Goal: Task Accomplishment & Management: Use online tool/utility

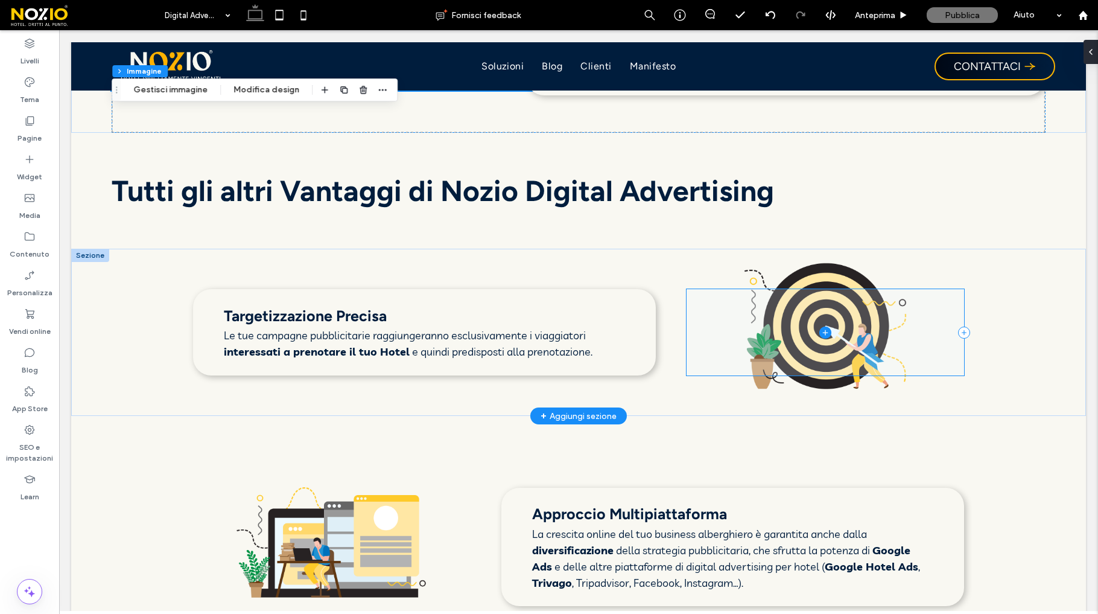
scroll to position [1612, 0]
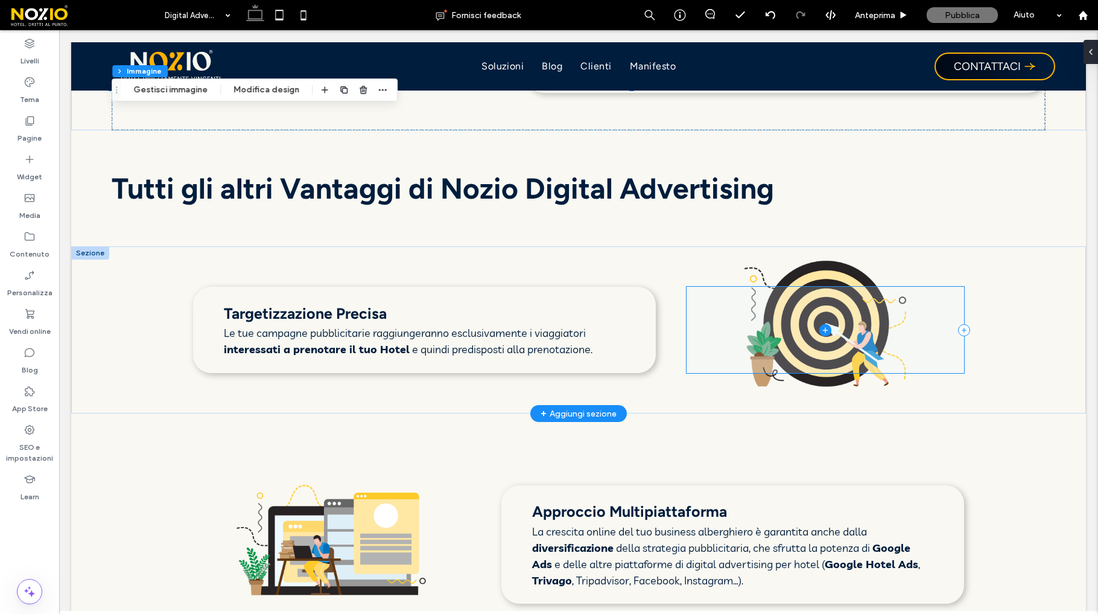
click at [860, 311] on span at bounding box center [826, 330] width 278 height 86
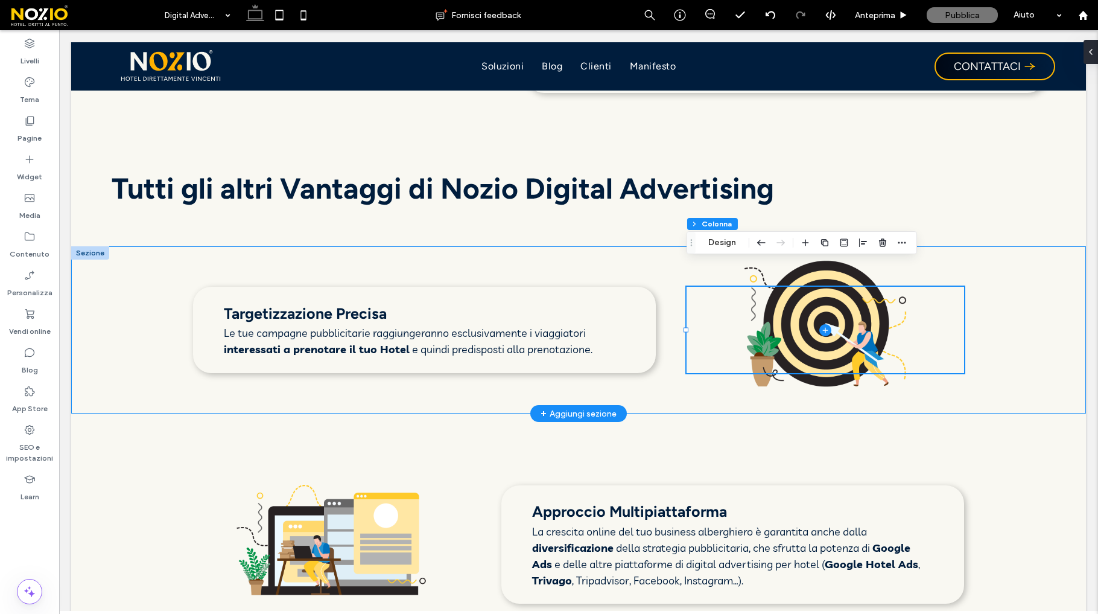
click at [840, 260] on div "Targetizzazione Precisa Le tue campagne pubblicitarie raggiungeranno esclusivam…" at bounding box center [578, 329] width 1015 height 167
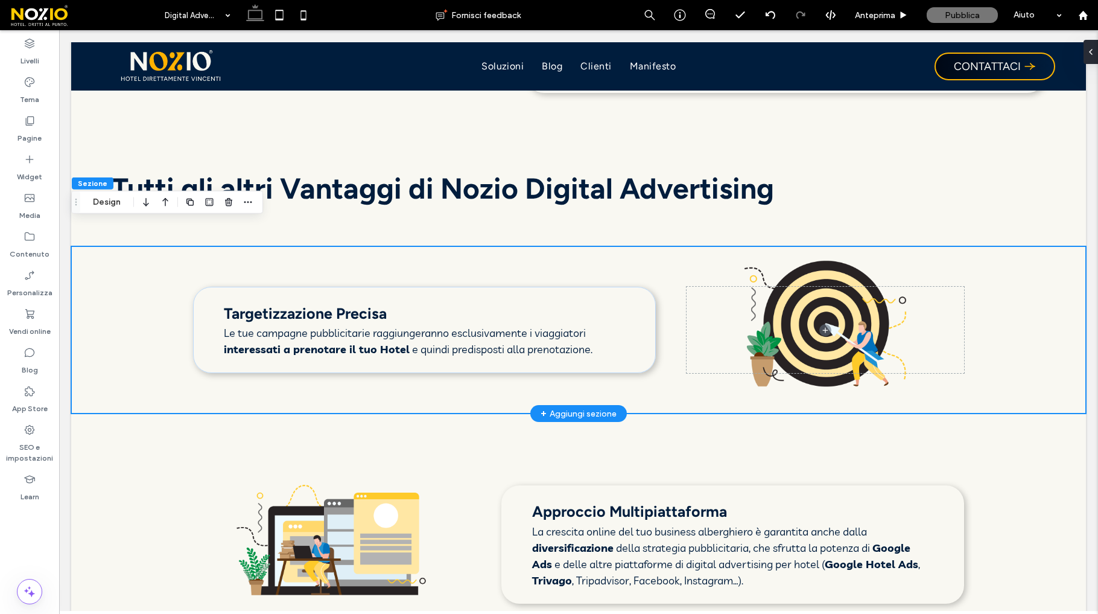
click at [829, 248] on div "Targetizzazione Precisa Le tue campagne pubblicitarie raggiungeranno esclusivam…" at bounding box center [578, 329] width 1015 height 167
click at [772, 246] on div "Targetizzazione Precisa Le tue campagne pubblicitarie raggiungeranno esclusivam…" at bounding box center [578, 329] width 1015 height 167
click at [872, 246] on div "Targetizzazione Precisa Le tue campagne pubblicitarie raggiungeranno esclusivam…" at bounding box center [578, 329] width 1015 height 167
click at [335, 171] on span "Tutti gli altri Vantaggi di Nozio Digital Advertising" at bounding box center [443, 188] width 662 height 35
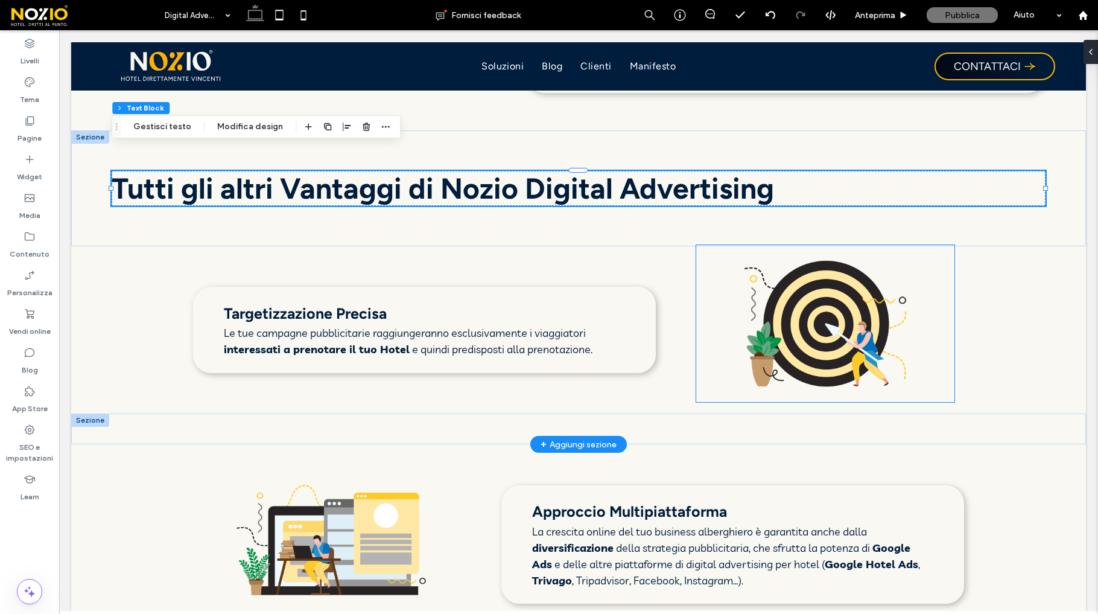
click at [841, 276] on img at bounding box center [825, 323] width 258 height 157
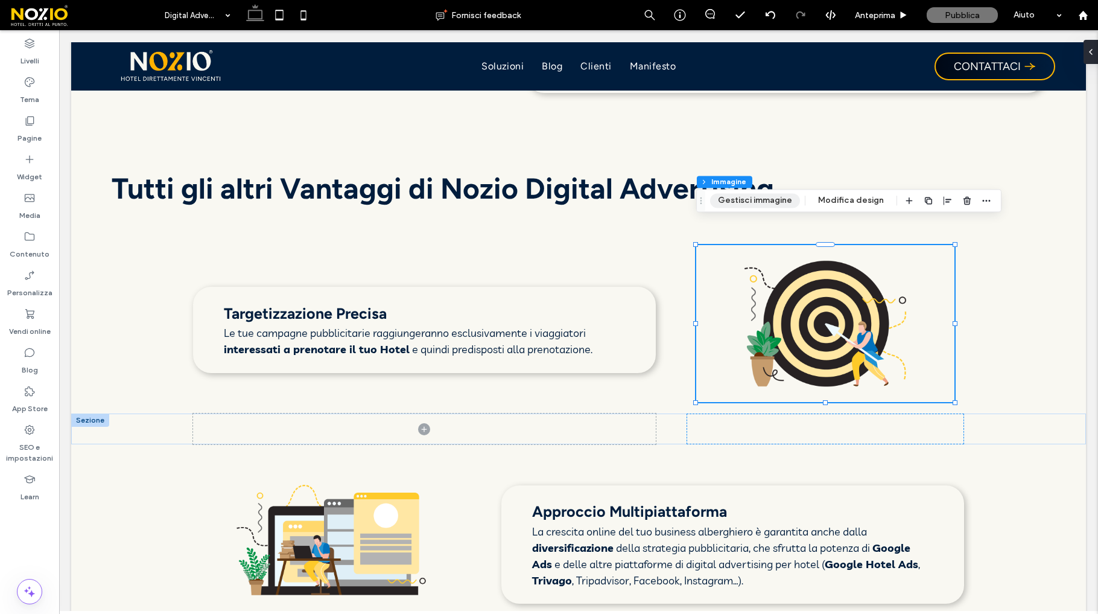
click at [759, 194] on button "Gestisci immagine" at bounding box center [755, 200] width 90 height 14
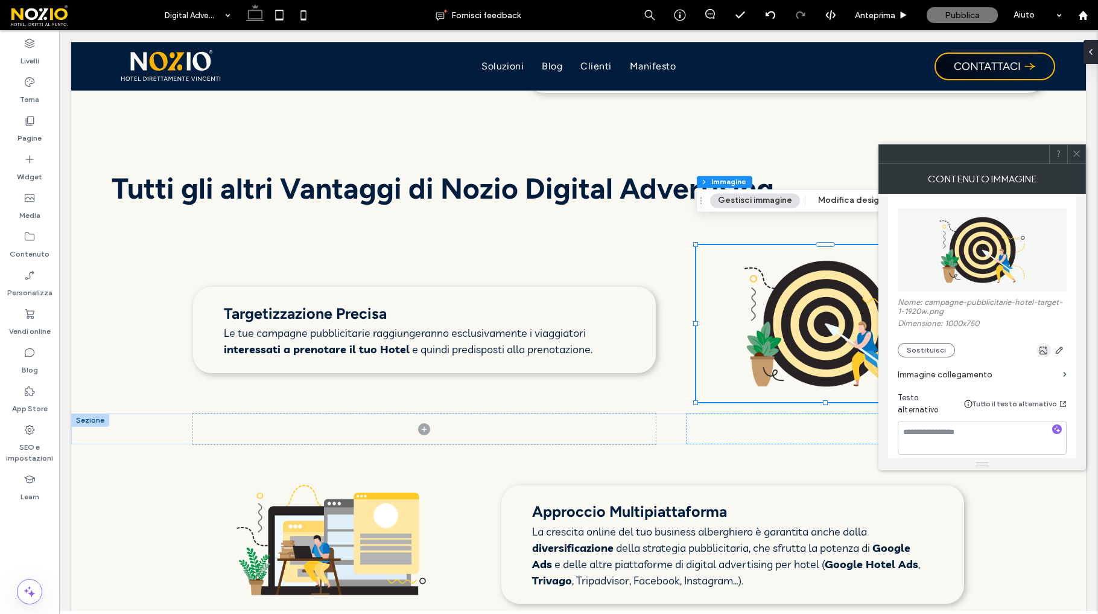
scroll to position [148, 0]
click at [911, 352] on button "Sostituisci" at bounding box center [926, 348] width 57 height 14
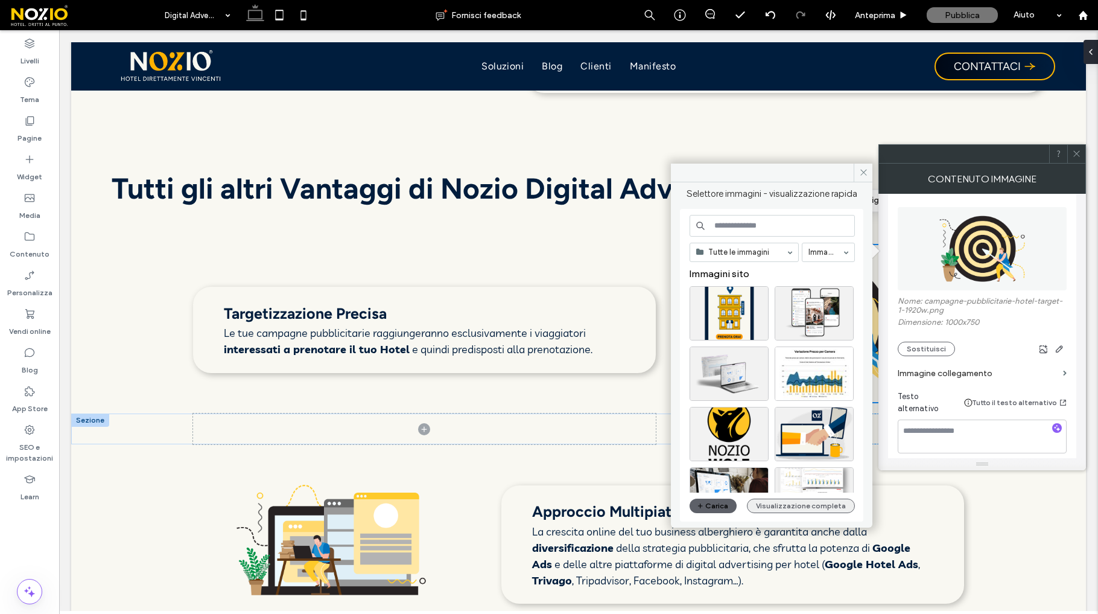
click at [785, 506] on button "Visualizzazione completa" at bounding box center [801, 505] width 108 height 14
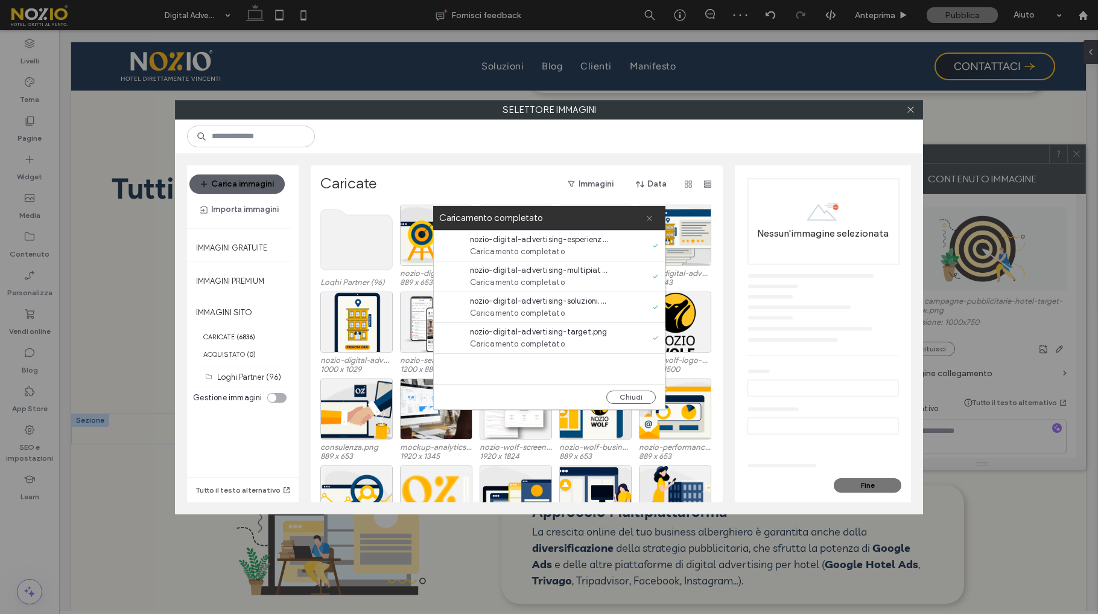
click at [652, 212] on span at bounding box center [650, 218] width 8 height 24
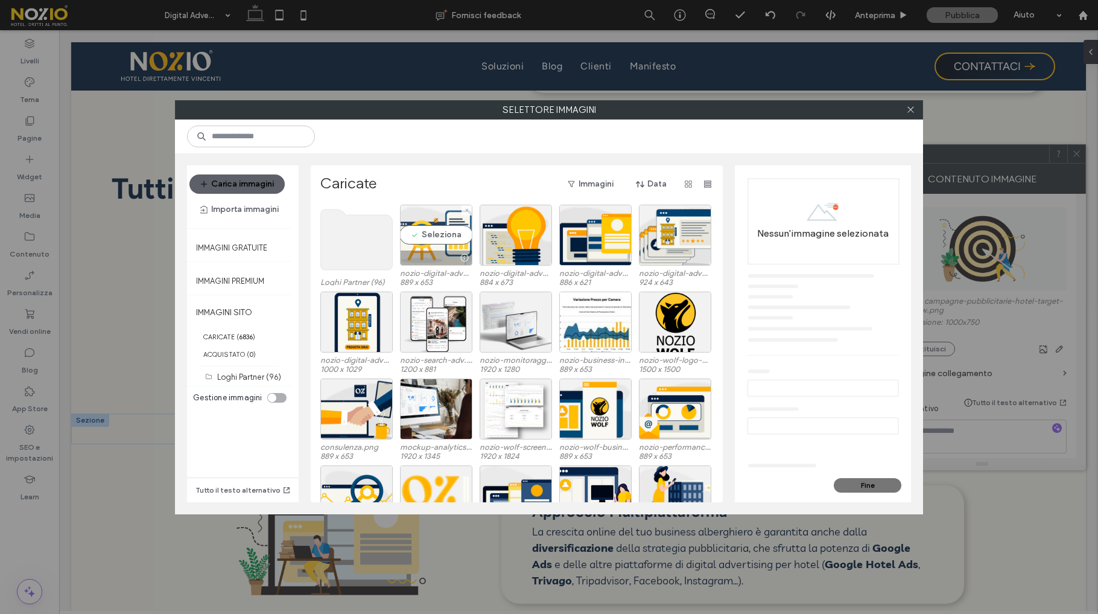
click at [421, 231] on div "Seleziona" at bounding box center [436, 235] width 72 height 61
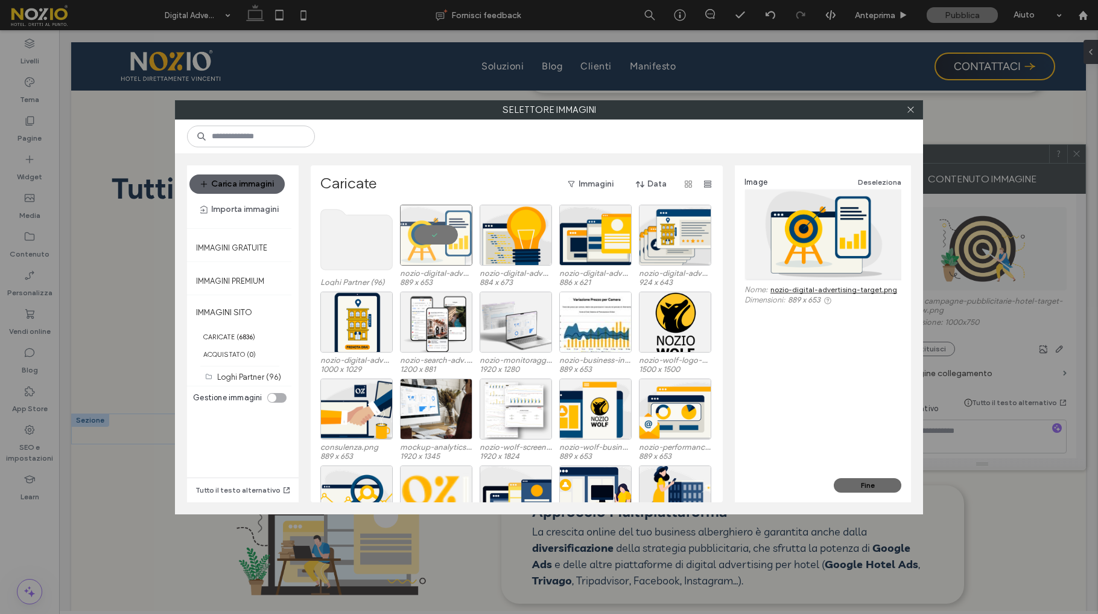
click at [855, 485] on button "Fine" at bounding box center [868, 485] width 68 height 14
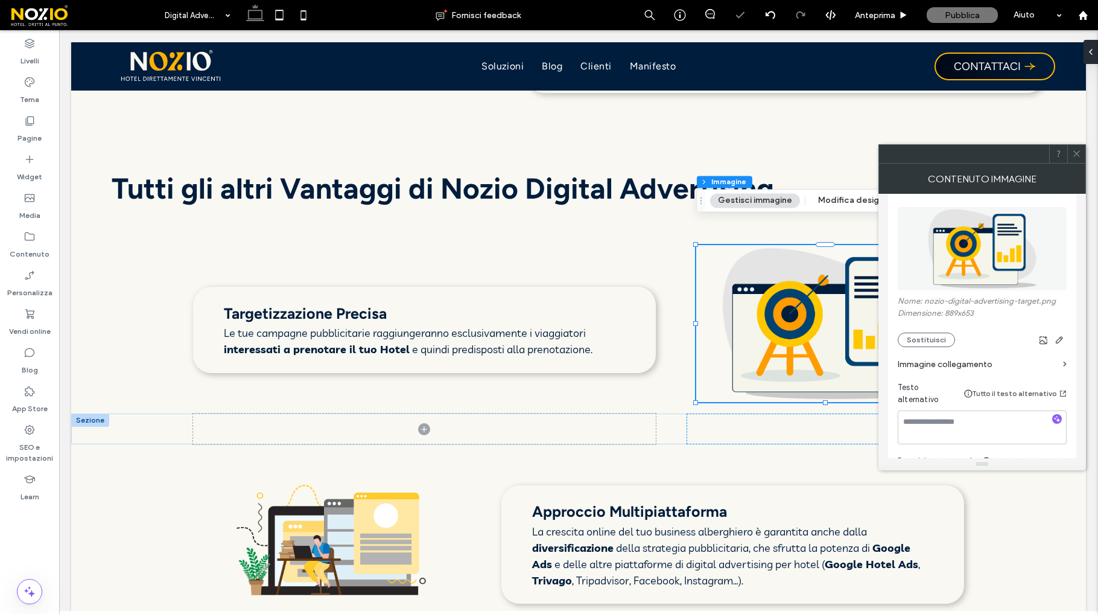
click at [1073, 158] on span at bounding box center [1076, 154] width 9 height 18
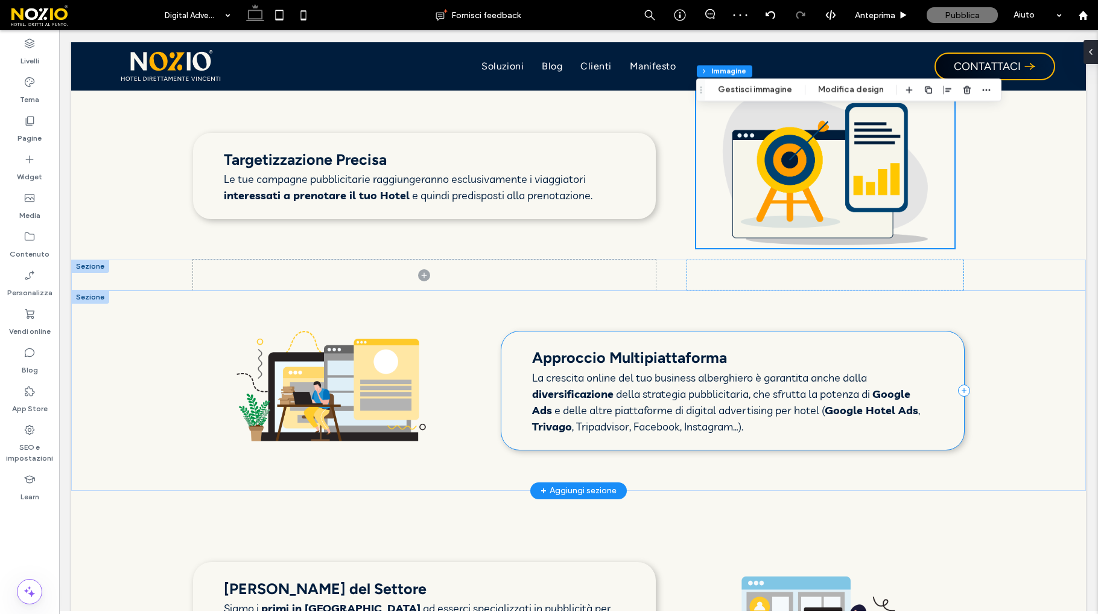
scroll to position [1767, 0]
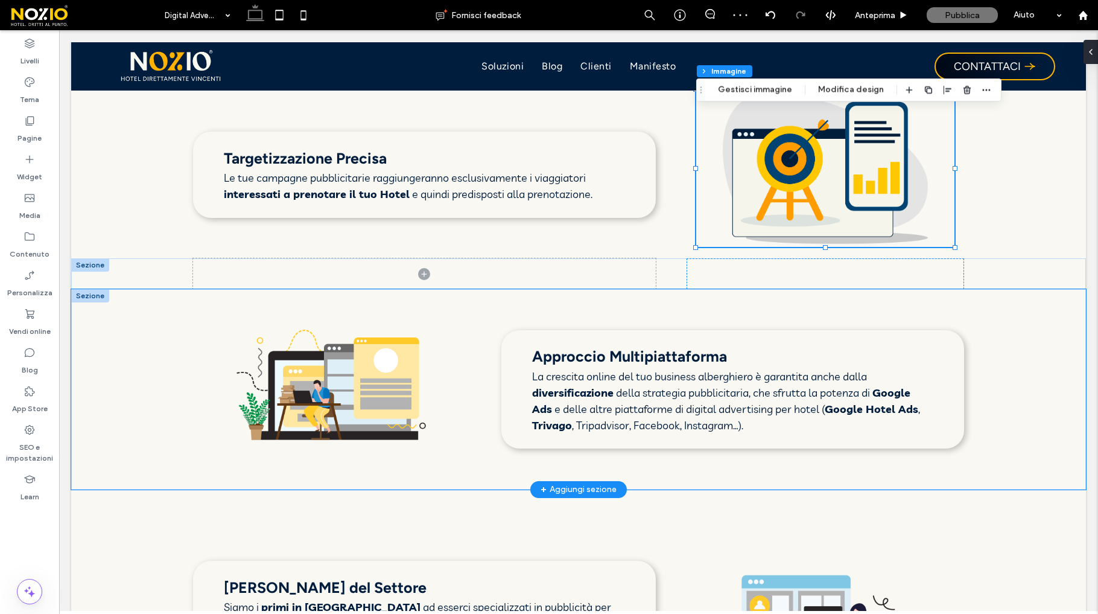
click at [269, 291] on div "Approccio Multipiattaforma La crescita online del tuo business alberghiero è ga…" at bounding box center [578, 389] width 1015 height 200
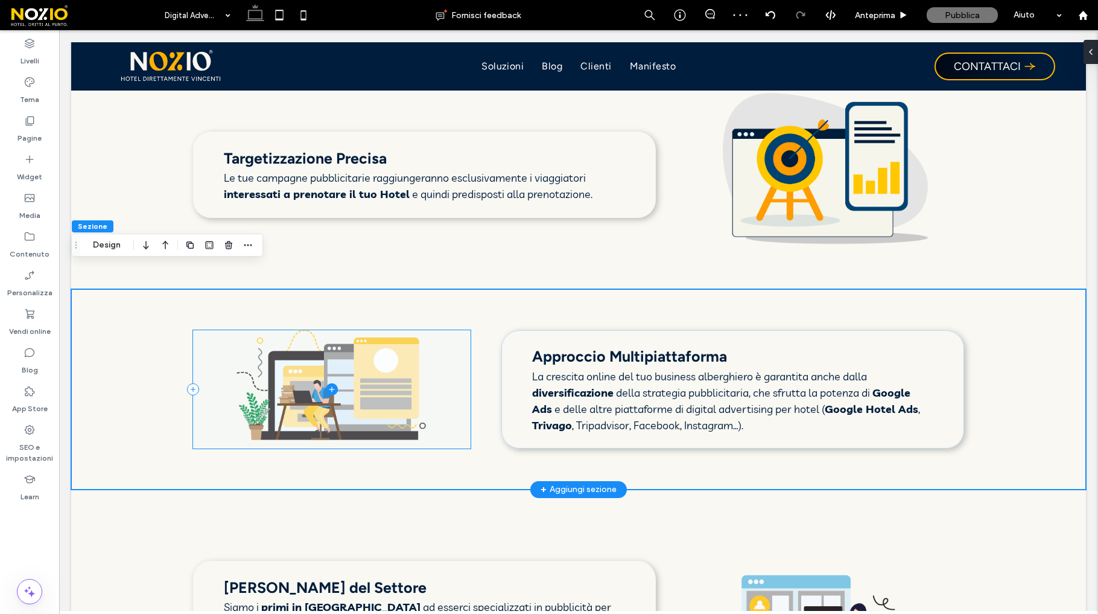
click at [320, 330] on span at bounding box center [332, 389] width 278 height 119
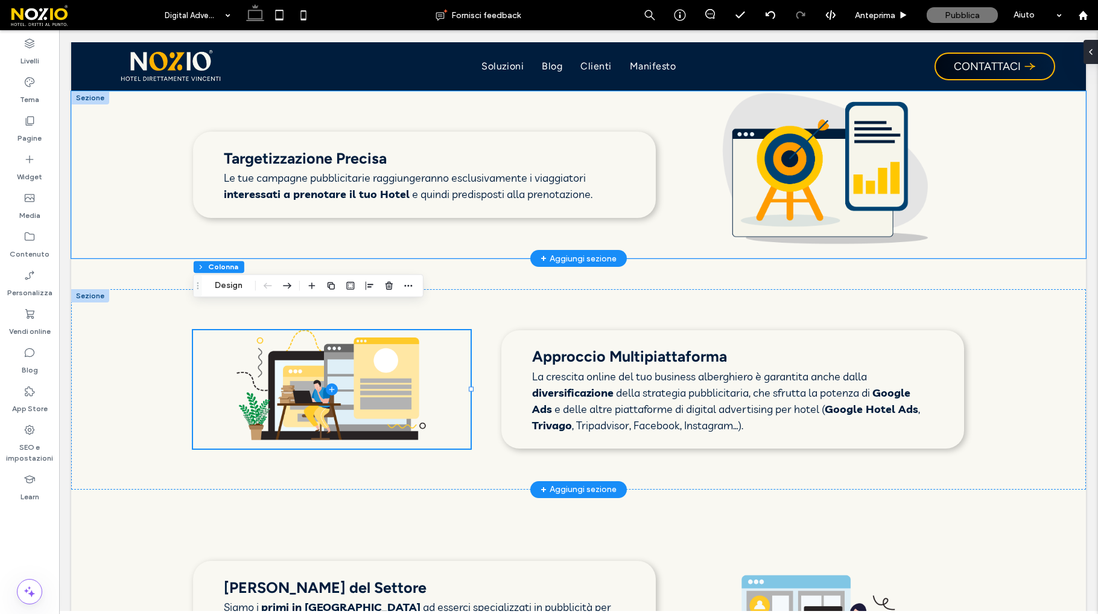
click at [207, 226] on div "Targetizzazione Precisa Le tue campagne pubblicitarie raggiungeranno esclusivam…" at bounding box center [578, 174] width 1015 height 167
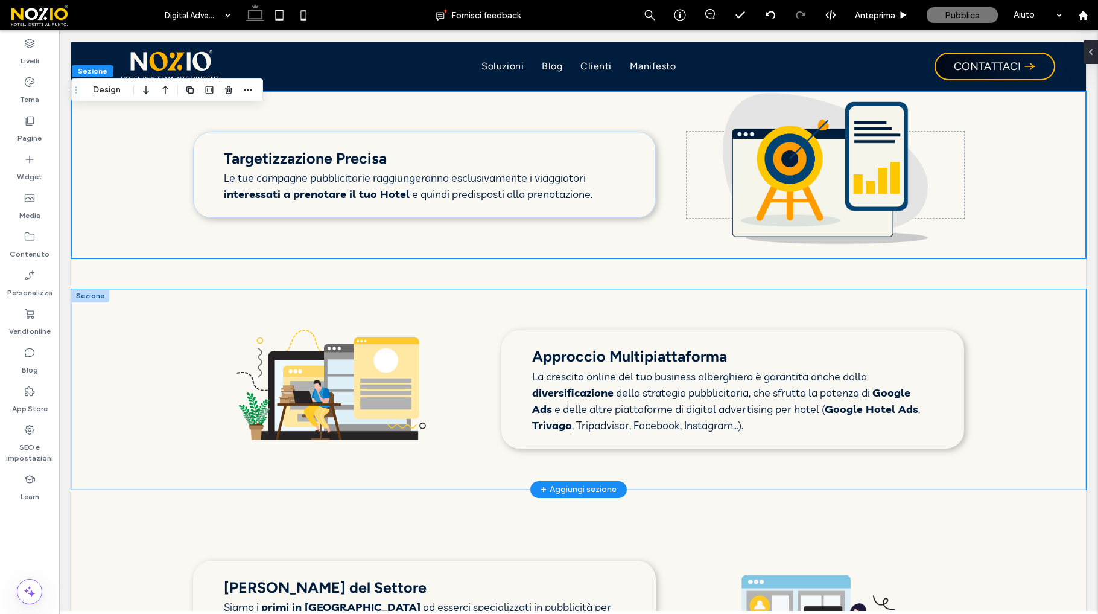
click at [361, 439] on div "Approccio Multipiattaforma La crescita online del tuo business alberghiero è ga…" at bounding box center [578, 389] width 1015 height 200
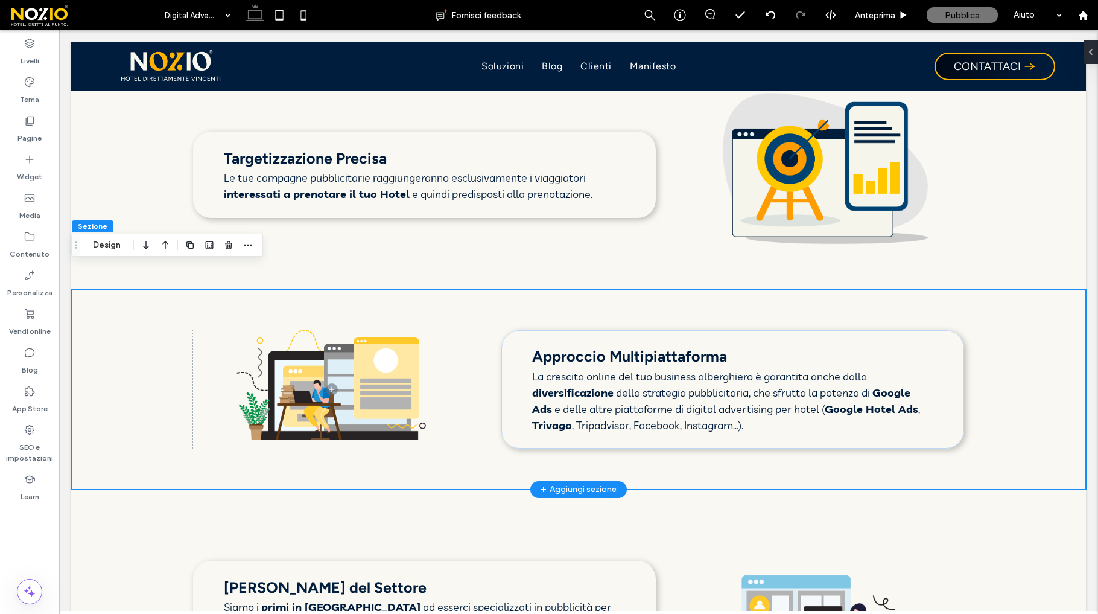
click at [269, 426] on div "Approccio Multipiattaforma La crescita online del tuo business alberghiero è ga…" at bounding box center [578, 389] width 1015 height 200
drag, startPoint x: 275, startPoint y: 421, endPoint x: 315, endPoint y: 361, distance: 72.6
click at [315, 361] on span at bounding box center [332, 389] width 278 height 119
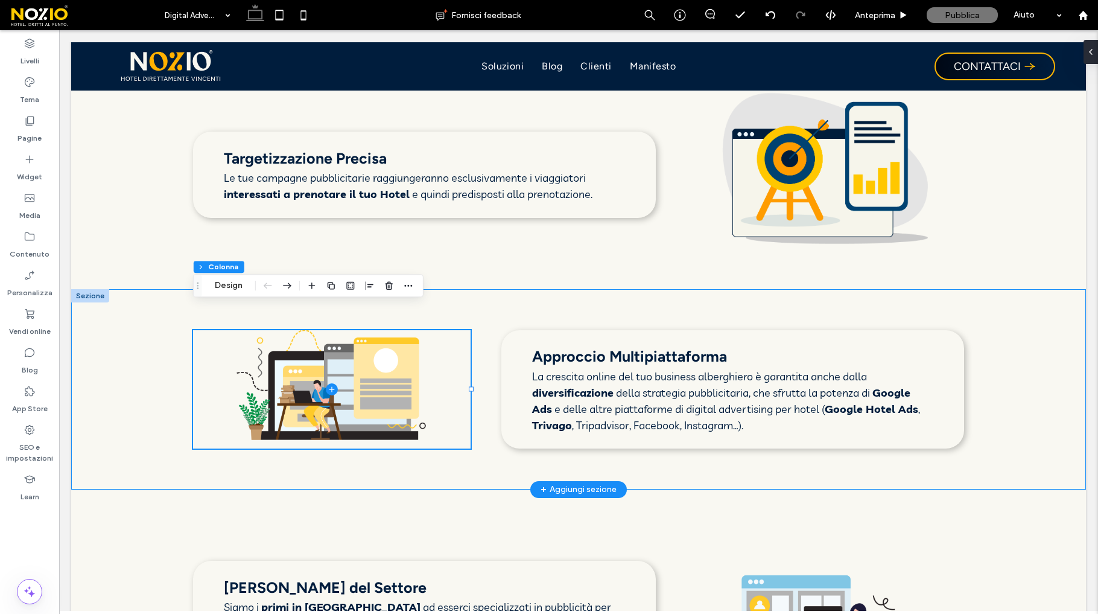
click at [448, 289] on div "Approccio Multipiattaforma La crescita online del tuo business alberghiero è ga…" at bounding box center [578, 389] width 1015 height 200
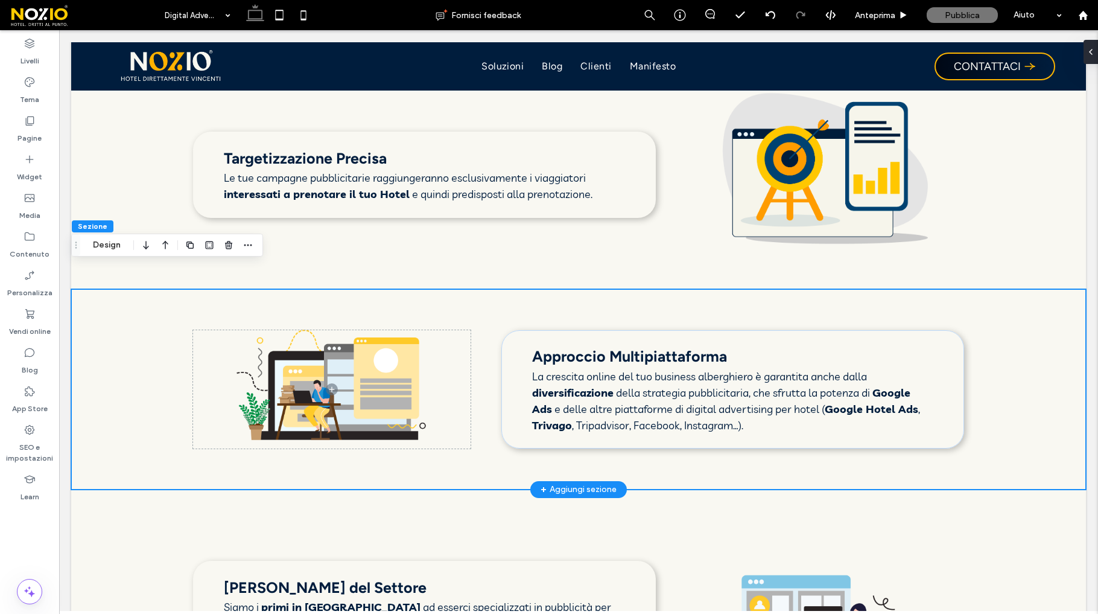
click at [397, 294] on div "Approccio Multipiattaforma La crescita online del tuo business alberghiero è ga…" at bounding box center [578, 389] width 1015 height 200
click at [357, 304] on div "Approccio Multipiattaforma La crescita online del tuo business alberghiero è ga…" at bounding box center [578, 389] width 1015 height 200
click at [310, 301] on div "Approccio Multipiattaforma La crescita online del tuo business alberghiero è ga…" at bounding box center [578, 389] width 1015 height 200
drag, startPoint x: 237, startPoint y: 294, endPoint x: 221, endPoint y: 294, distance: 15.1
click at [237, 294] on div "Approccio Multipiattaforma La crescita online del tuo business alberghiero è ga…" at bounding box center [578, 389] width 1015 height 200
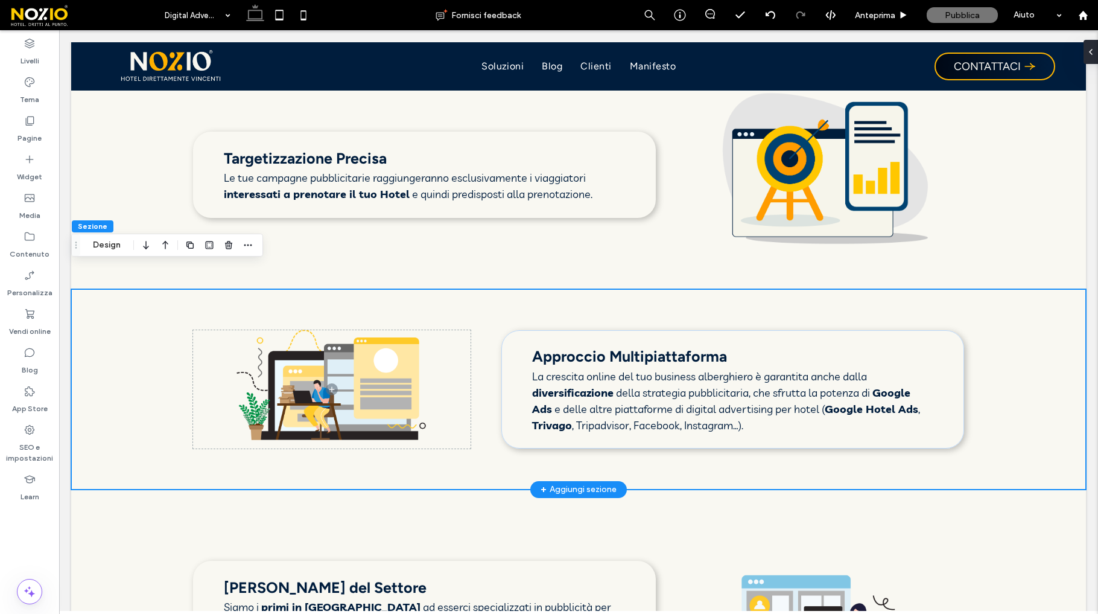
click at [217, 294] on div "Approccio Multipiattaforma La crescita online del tuo business alberghiero è ga…" at bounding box center [578, 389] width 1015 height 200
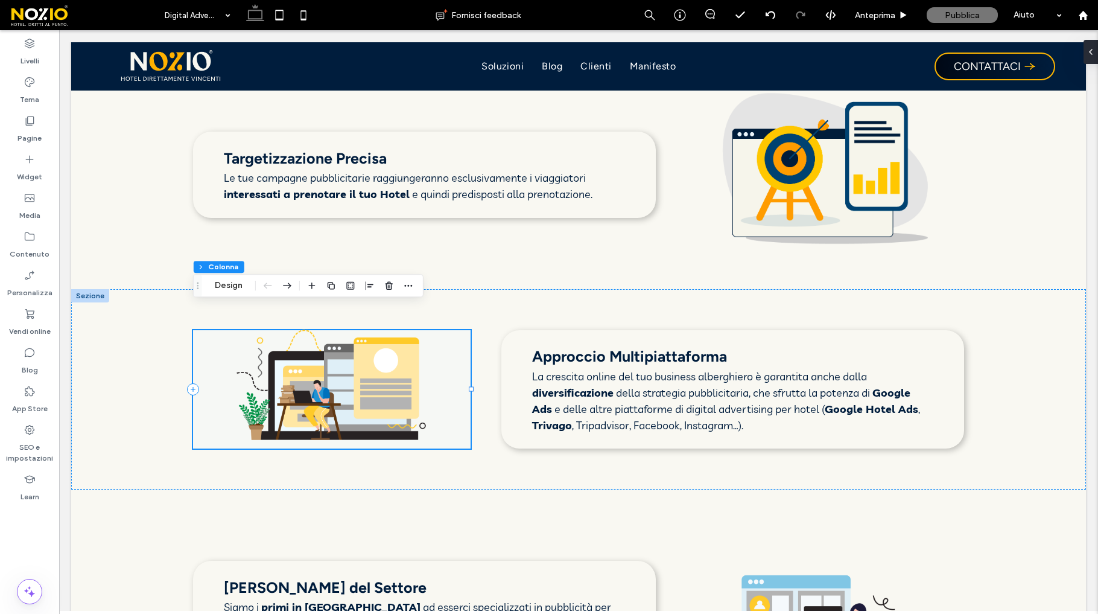
click at [209, 332] on span at bounding box center [332, 389] width 278 height 119
click at [287, 286] on icon "button" at bounding box center [287, 286] width 14 height 22
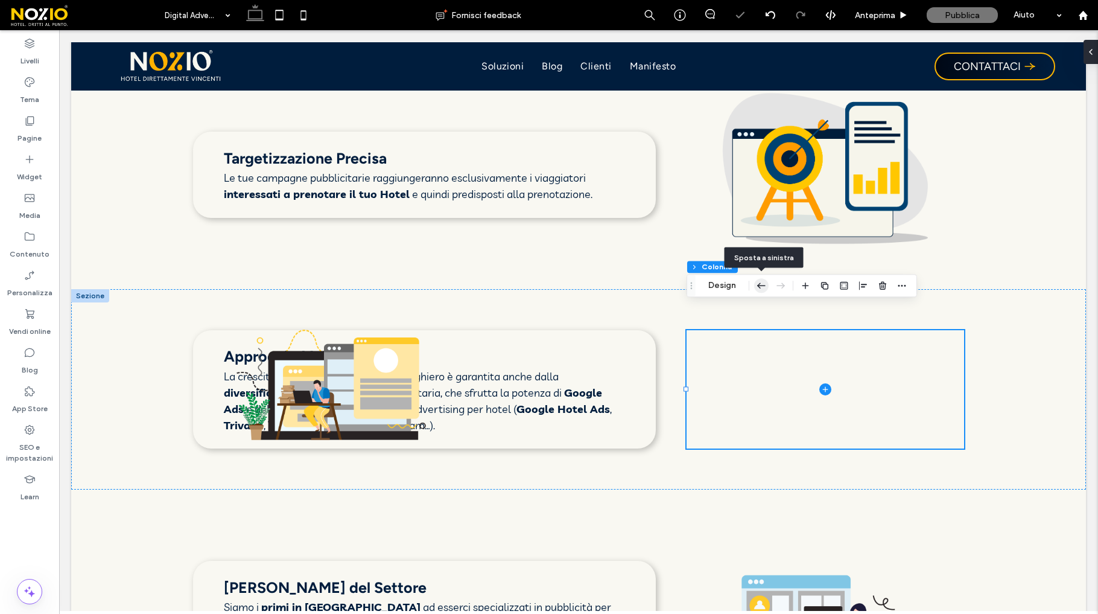
click at [760, 284] on icon "button" at bounding box center [761, 286] width 14 height 22
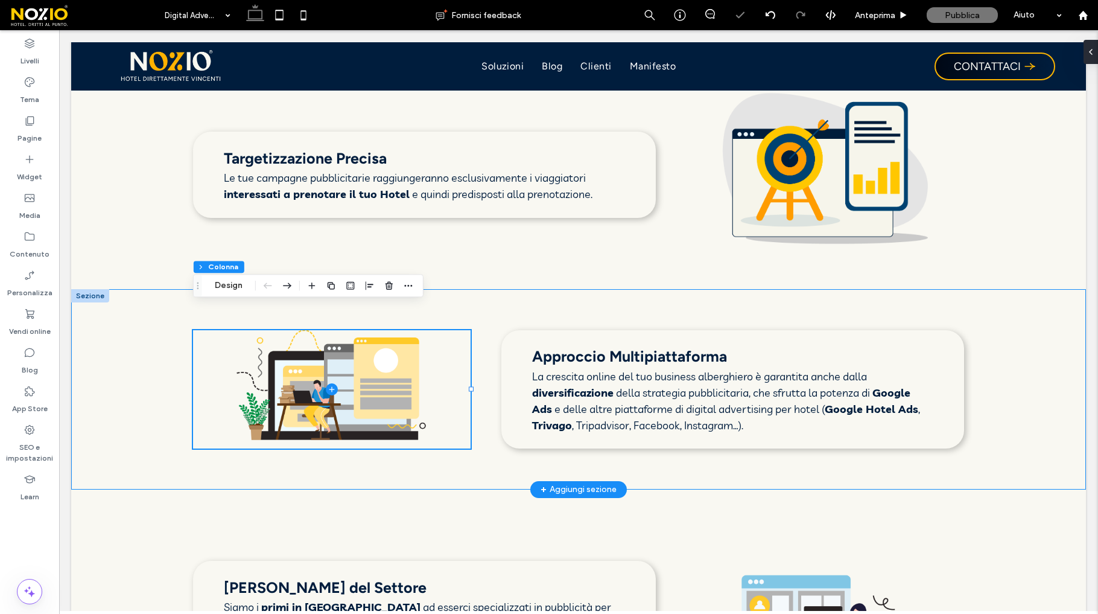
click at [481, 412] on div "Approccio Multipiattaforma La crescita online del tuo business alberghiero è ga…" at bounding box center [578, 389] width 1015 height 200
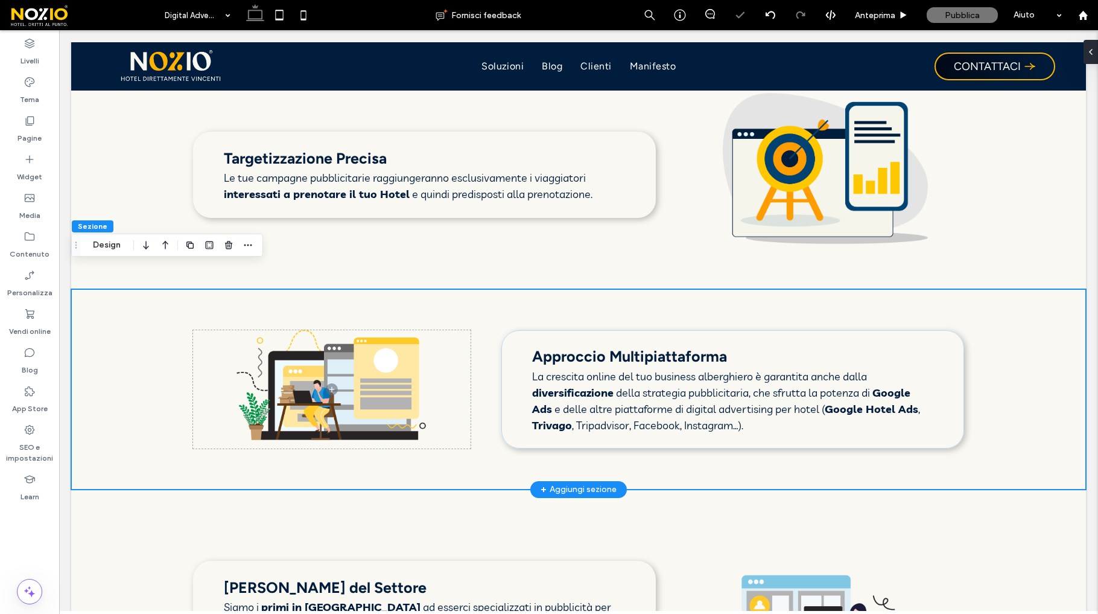
click at [320, 290] on div "Approccio Multipiattaforma La crescita online del tuo business alberghiero è ga…" at bounding box center [578, 389] width 1015 height 200
click at [300, 301] on div "Approccio Multipiattaforma La crescita online del tuo business alberghiero è ga…" at bounding box center [578, 389] width 1015 height 200
click at [519, 336] on div "Approccio Multipiattaforma La crescita online del tuo business alberghiero è ga…" at bounding box center [732, 389] width 463 height 119
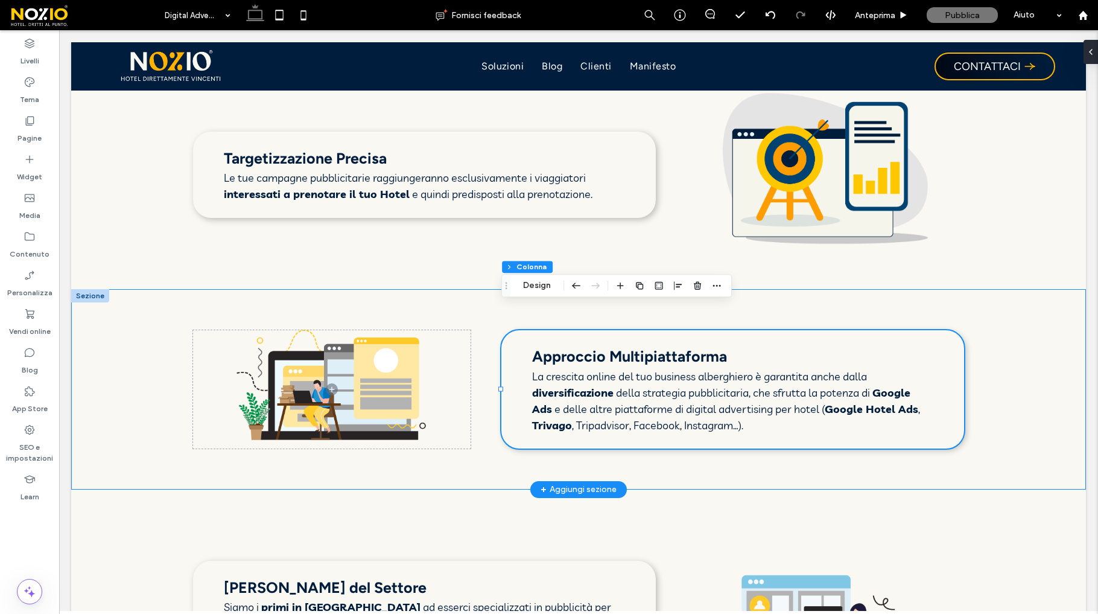
click at [346, 294] on div "Approccio Multipiattaforma La crescita online del tuo business alberghiero è ga…" at bounding box center [578, 389] width 1015 height 200
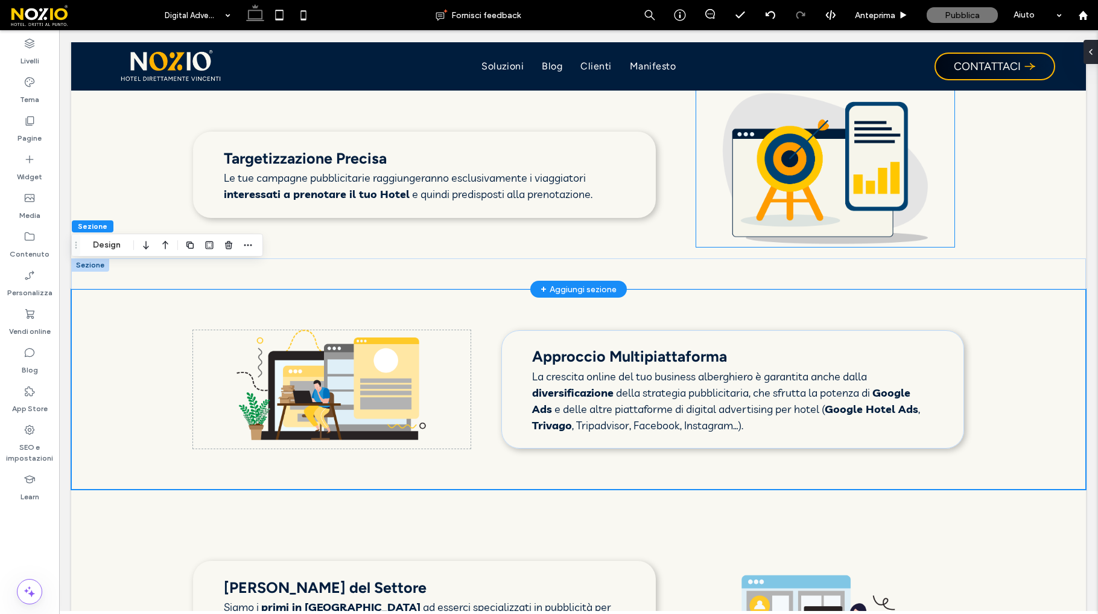
click at [845, 115] on img at bounding box center [825, 168] width 258 height 157
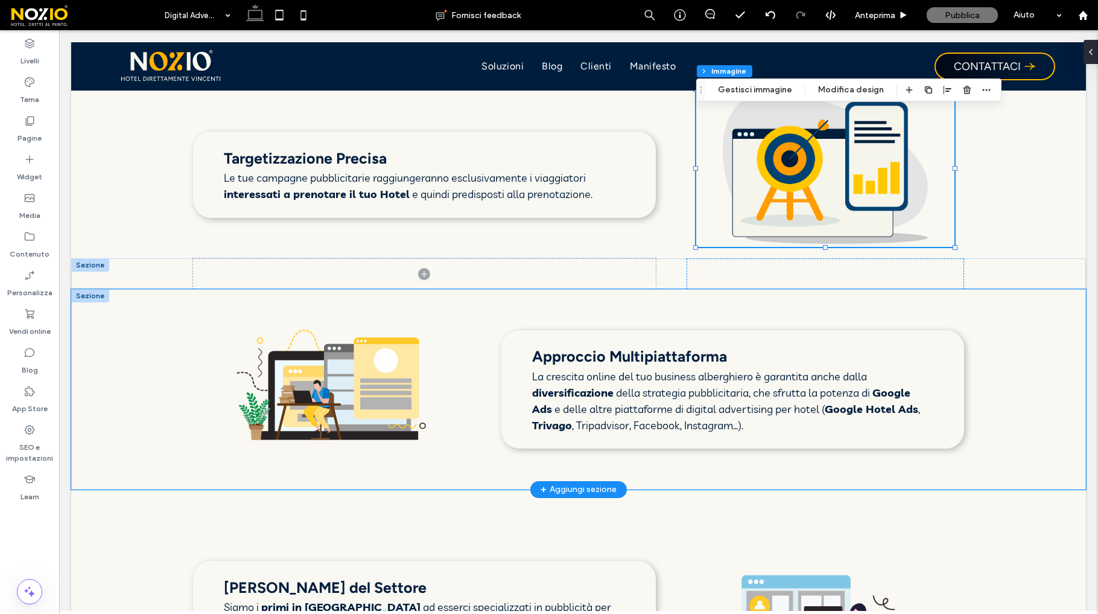
click at [354, 428] on div "Approccio Multipiattaforma La crescita online del tuo business alberghiero è ga…" at bounding box center [578, 389] width 1015 height 200
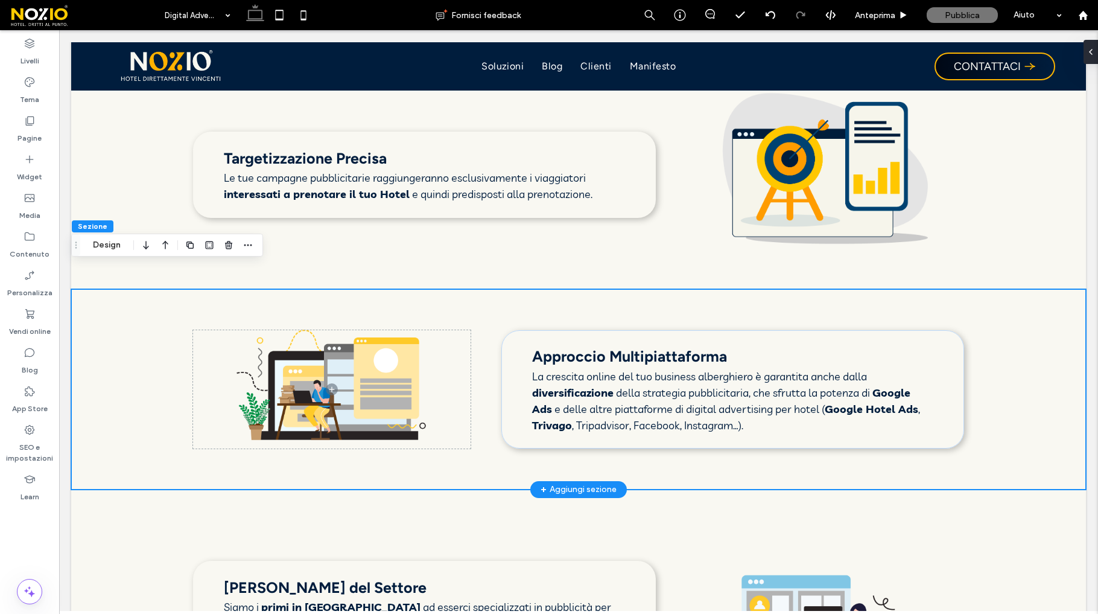
click at [328, 426] on div "Approccio Multipiattaforma La crescita online del tuo business alberghiero è ga…" at bounding box center [578, 389] width 1015 height 200
click at [116, 252] on button "Design" at bounding box center [106, 245] width 43 height 14
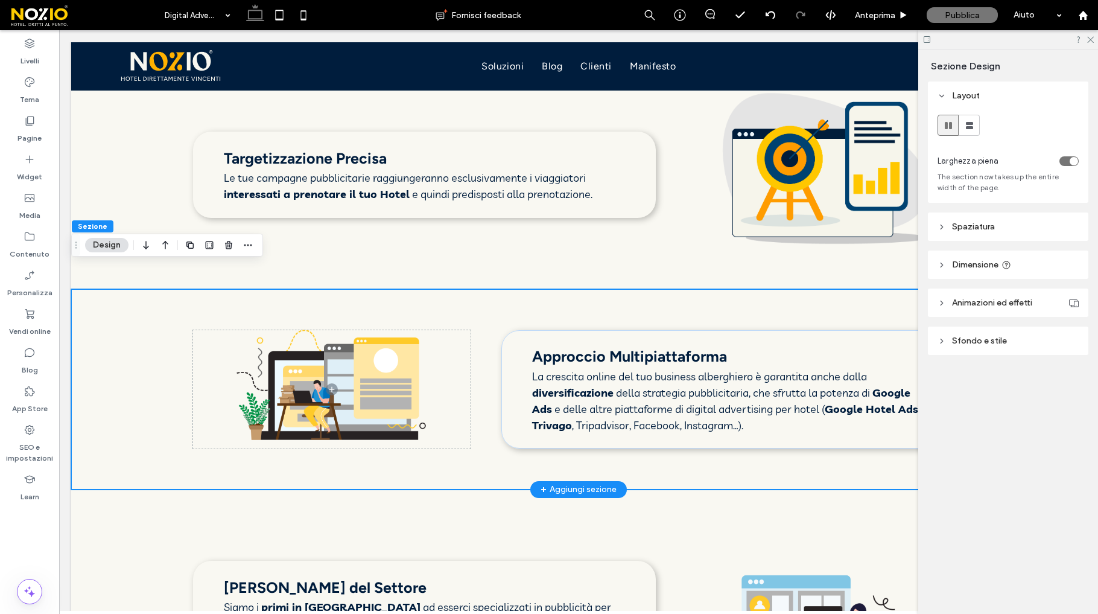
click at [314, 289] on div "Approccio Multipiattaforma La crescita online del tuo business alberghiero è ga…" at bounding box center [578, 389] width 1015 height 200
click at [348, 289] on div "Approccio Multipiattaforma La crescita online del tuo business alberghiero è ga…" at bounding box center [578, 389] width 1015 height 200
click at [314, 295] on div "Approccio Multipiattaforma La crescita online del tuo business alberghiero è ga…" at bounding box center [578, 389] width 1015 height 200
click at [305, 300] on div "Approccio Multipiattaforma La crescita online del tuo business alberghiero è ga…" at bounding box center [578, 389] width 1015 height 200
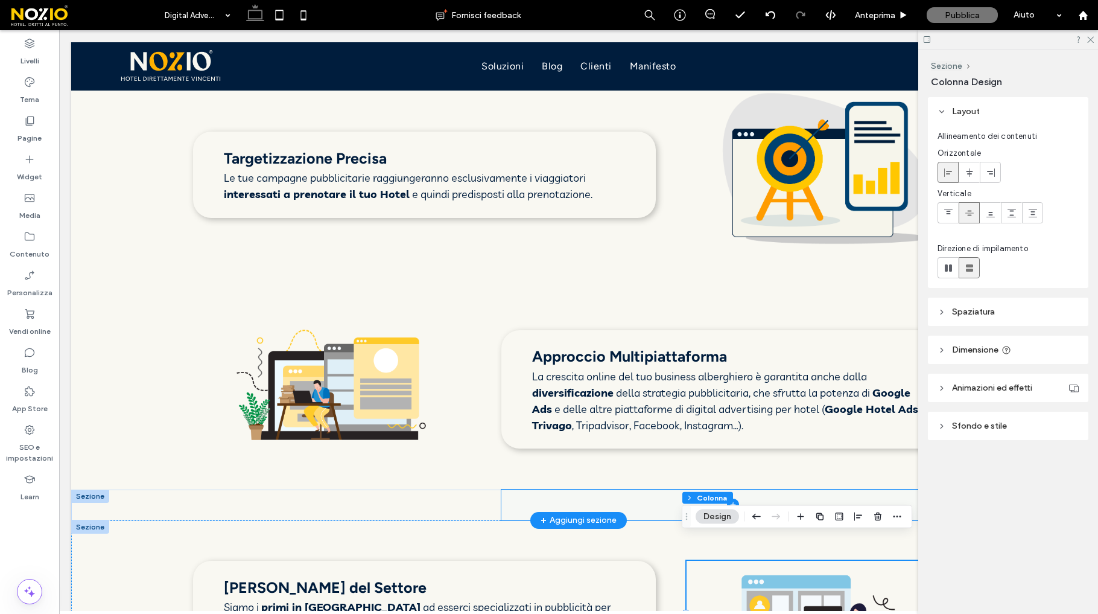
click at [684, 489] on span at bounding box center [732, 504] width 463 height 31
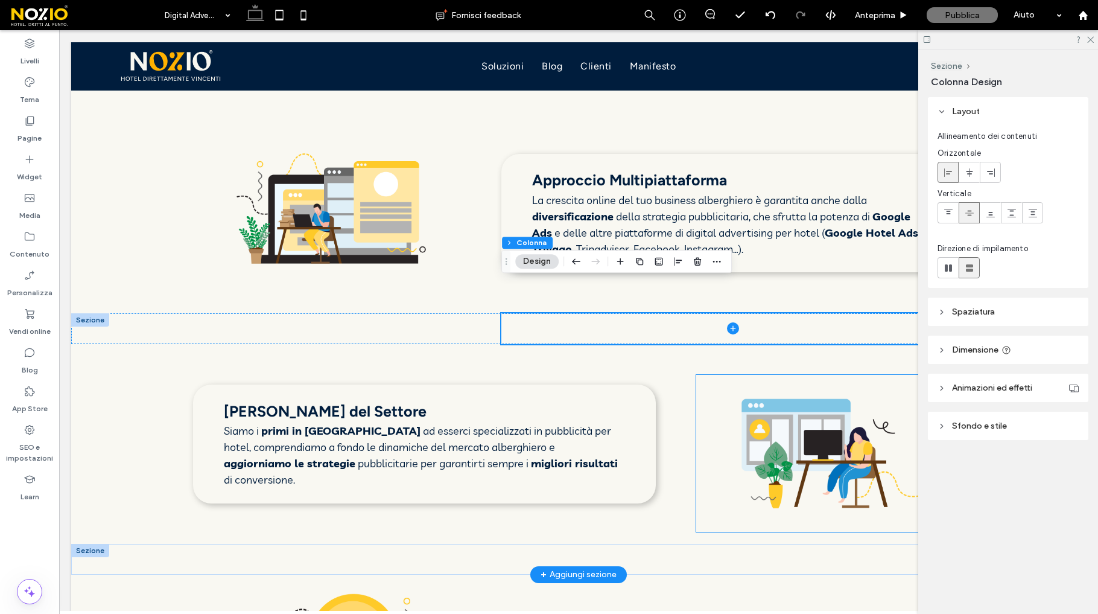
scroll to position [1963, 0]
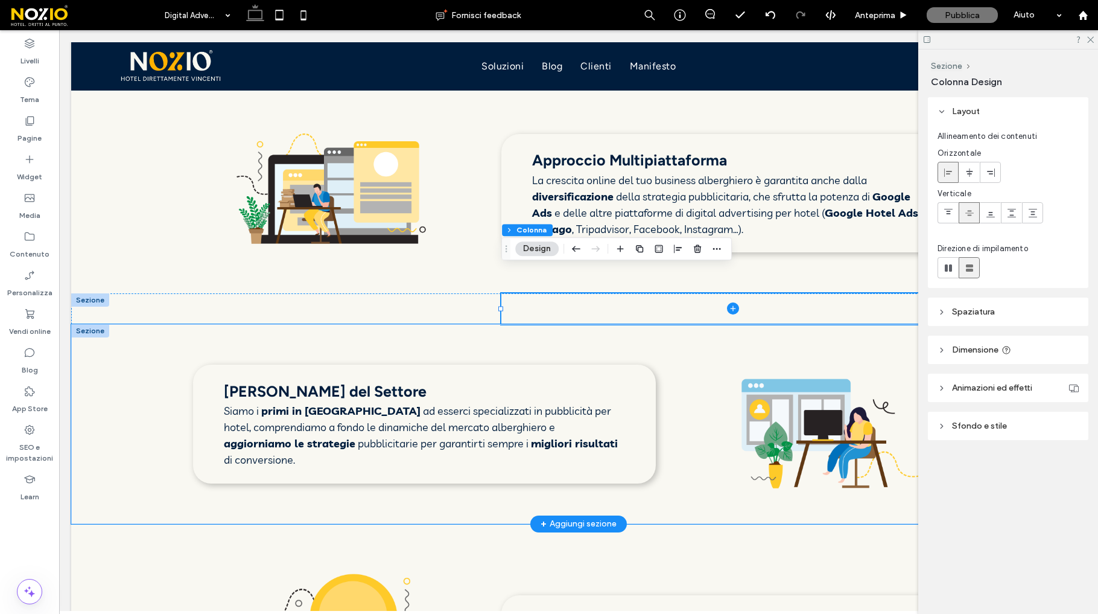
click at [760, 335] on div "Massima Esperienza del Settore Siamo i primi in [GEOGRAPHIC_DATA] ad esserci sp…" at bounding box center [578, 424] width 1015 height 200
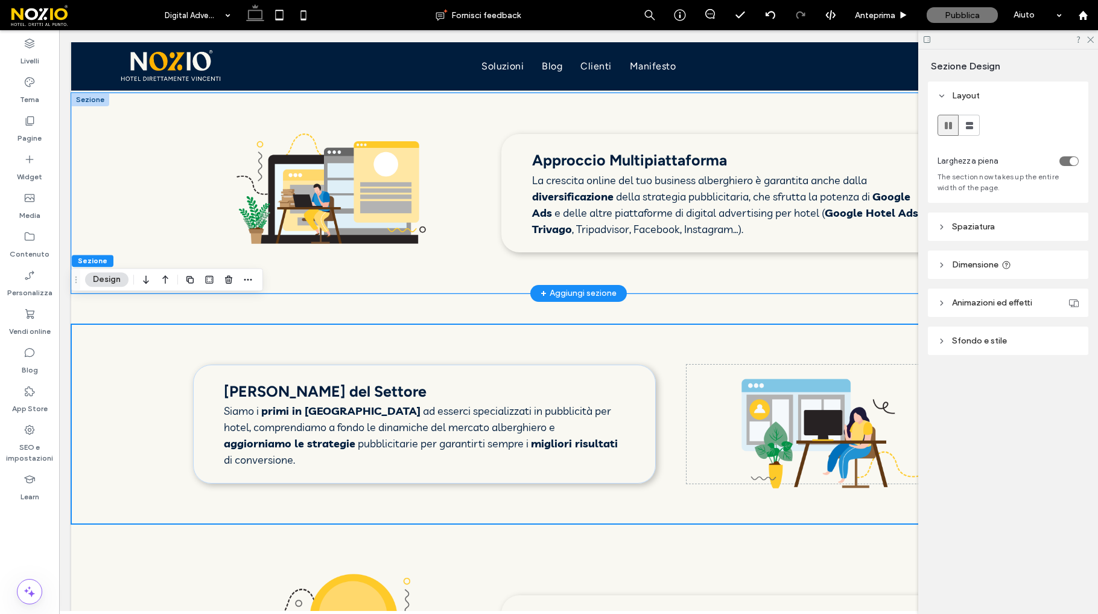
click at [784, 245] on div "Approccio Multipiattaforma La crescita online del tuo business alberghiero è ga…" at bounding box center [578, 193] width 1015 height 200
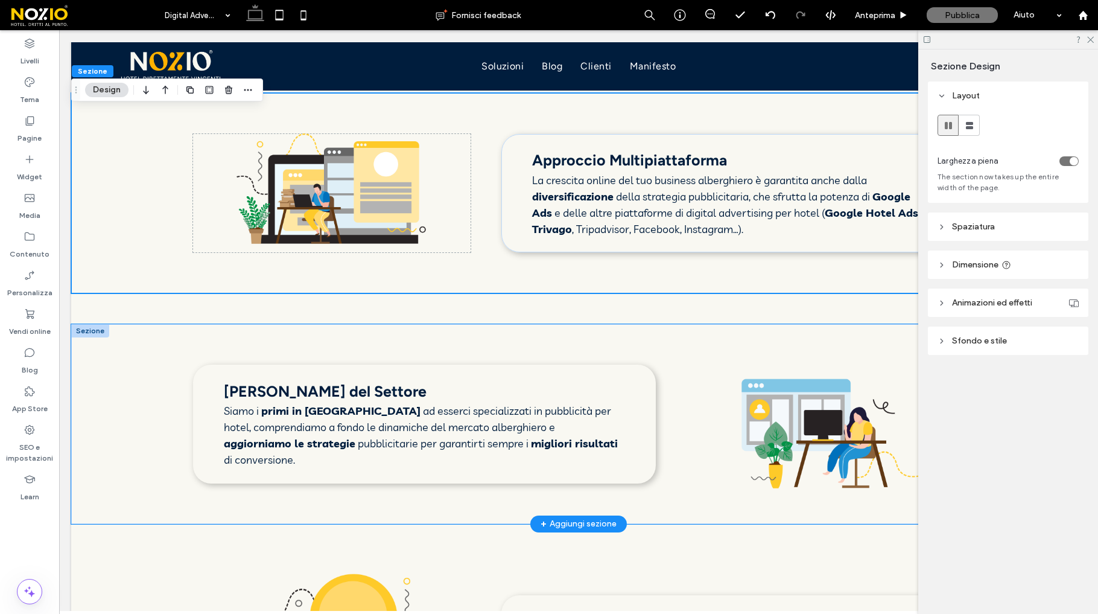
click at [772, 453] on div "Massima Esperienza del Settore Siamo i primi in [GEOGRAPHIC_DATA] ad esserci sp…" at bounding box center [578, 424] width 1015 height 200
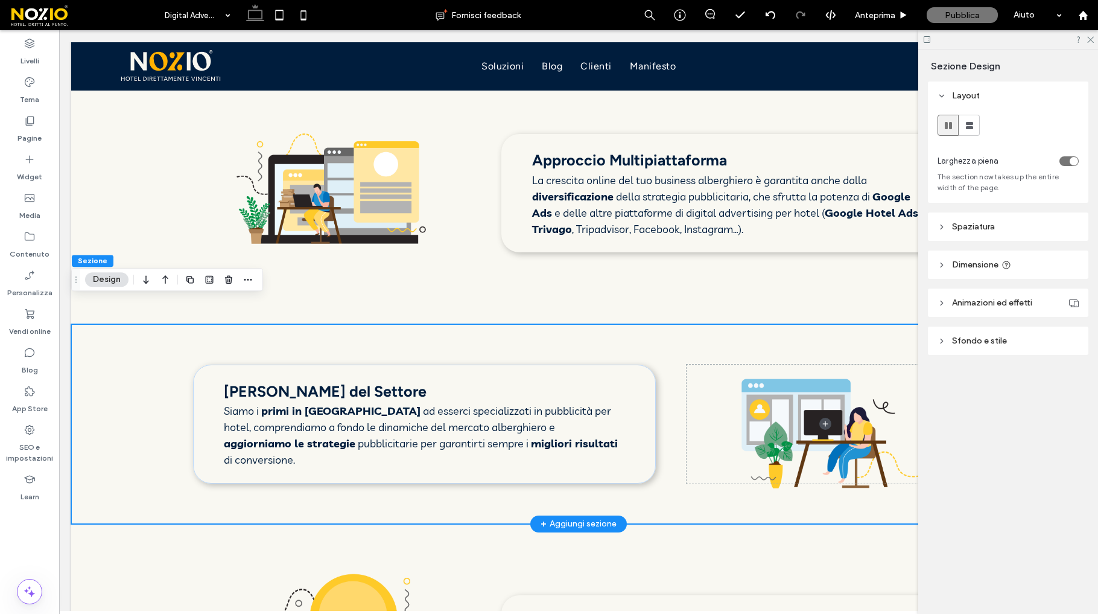
click at [777, 447] on div "Massima Esperienza del Settore Siamo i primi in [GEOGRAPHIC_DATA] ad esserci sp…" at bounding box center [578, 424] width 1015 height 200
click at [615, 404] on p "Siamo i primi in [GEOGRAPHIC_DATA] ad esserci specializzati in pubblicità per h…" at bounding box center [424, 434] width 400 height 65
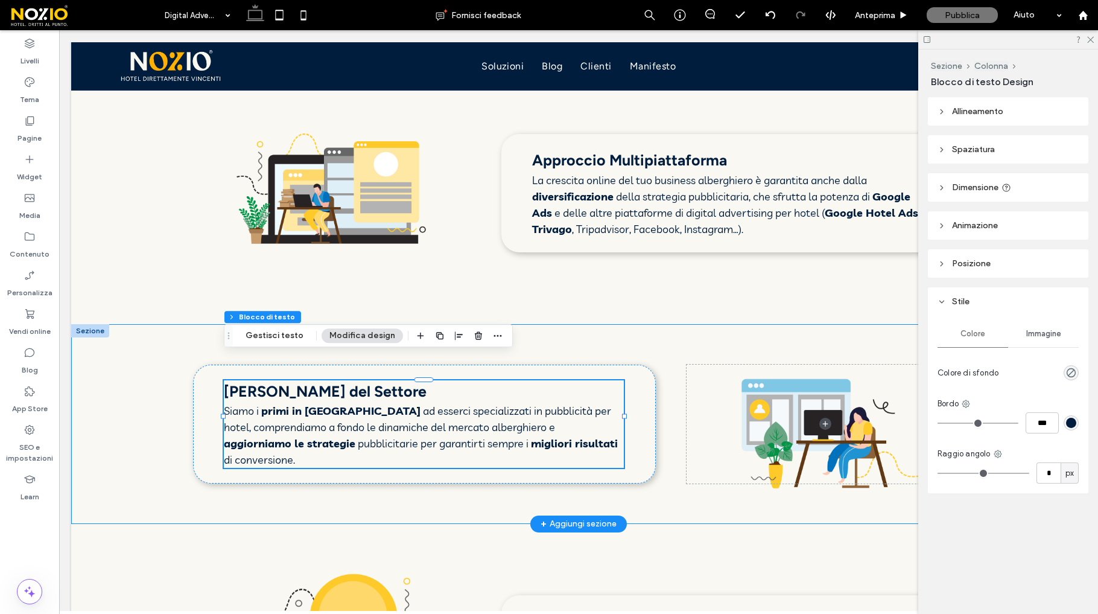
click at [735, 331] on div "Massima Esperienza del Settore Siamo i primi in [GEOGRAPHIC_DATA] ad esserci sp…" at bounding box center [578, 424] width 1015 height 200
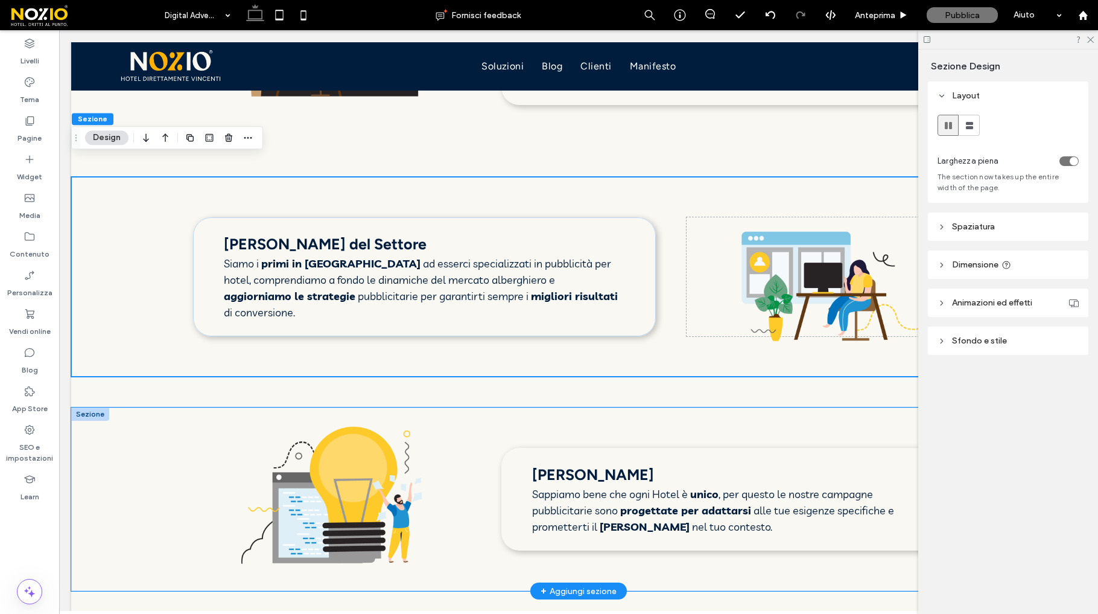
scroll to position [2112, 0]
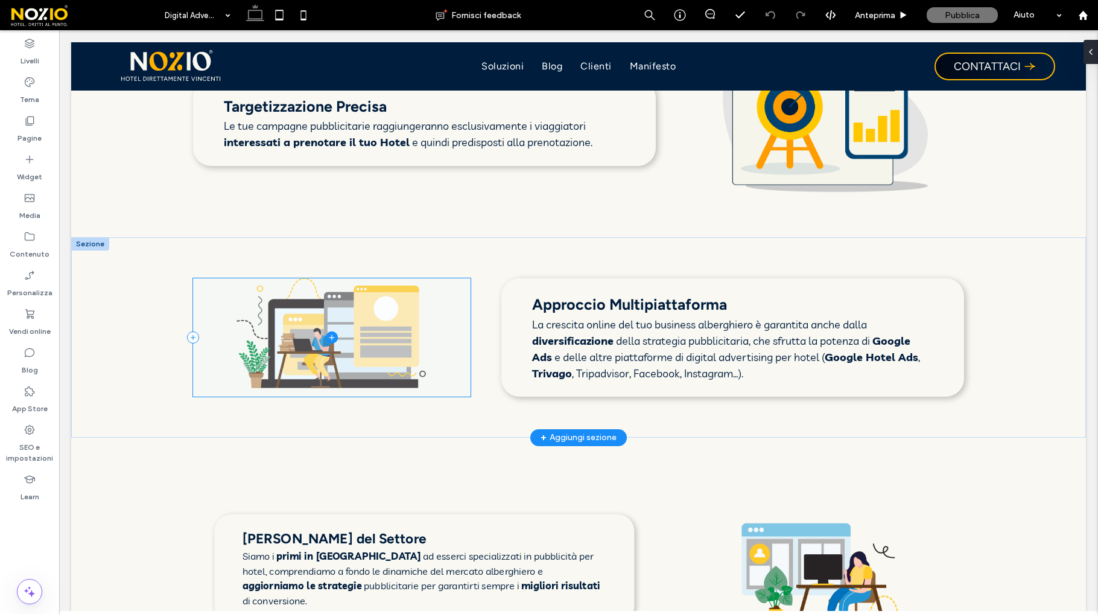
scroll to position [1860, 0]
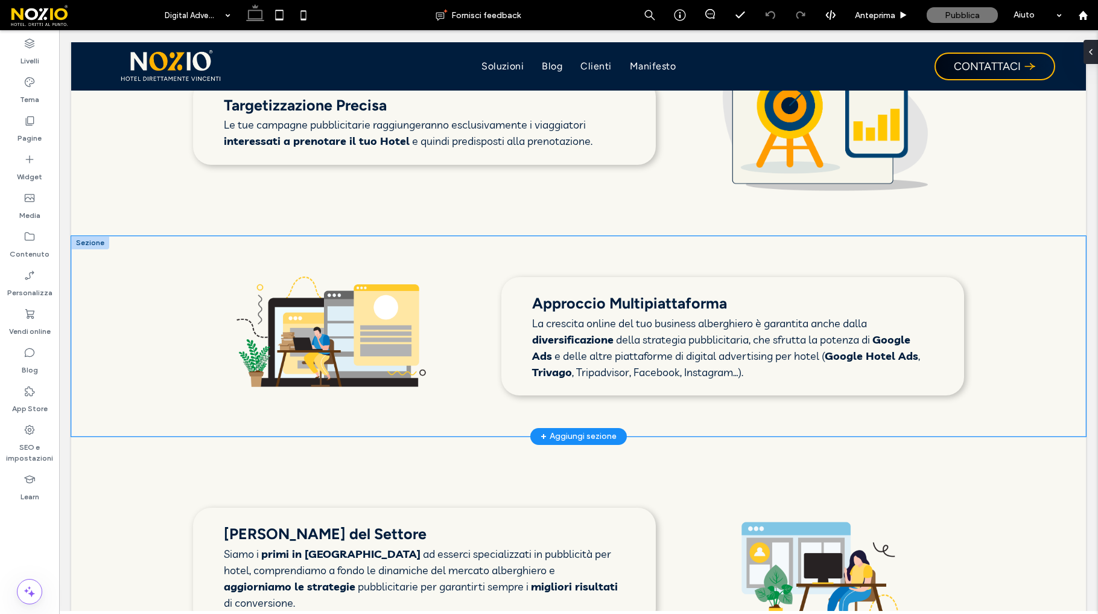
click at [357, 373] on div "Approccio Multipiattaforma La crescita online del tuo business alberghiero è ga…" at bounding box center [578, 336] width 1015 height 200
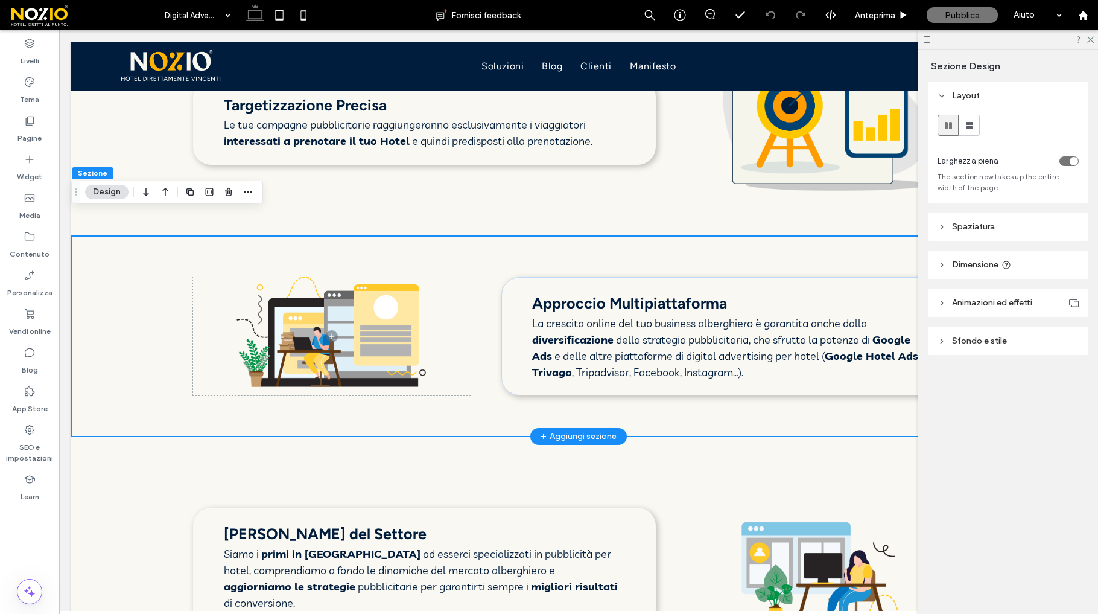
click at [313, 379] on div "Approccio Multipiattaforma La crescita online del tuo business alberghiero è ga…" at bounding box center [578, 336] width 1015 height 200
click at [308, 379] on div "Approccio Multipiattaforma La crescita online del tuo business alberghiero è ga…" at bounding box center [578, 336] width 1015 height 200
click at [310, 379] on div "Approccio Multipiattaforma La crescita online del tuo business alberghiero è ga…" at bounding box center [578, 336] width 1015 height 200
click at [317, 377] on div "Approccio Multipiattaforma La crescita online del tuo business alberghiero è ga…" at bounding box center [578, 336] width 1015 height 200
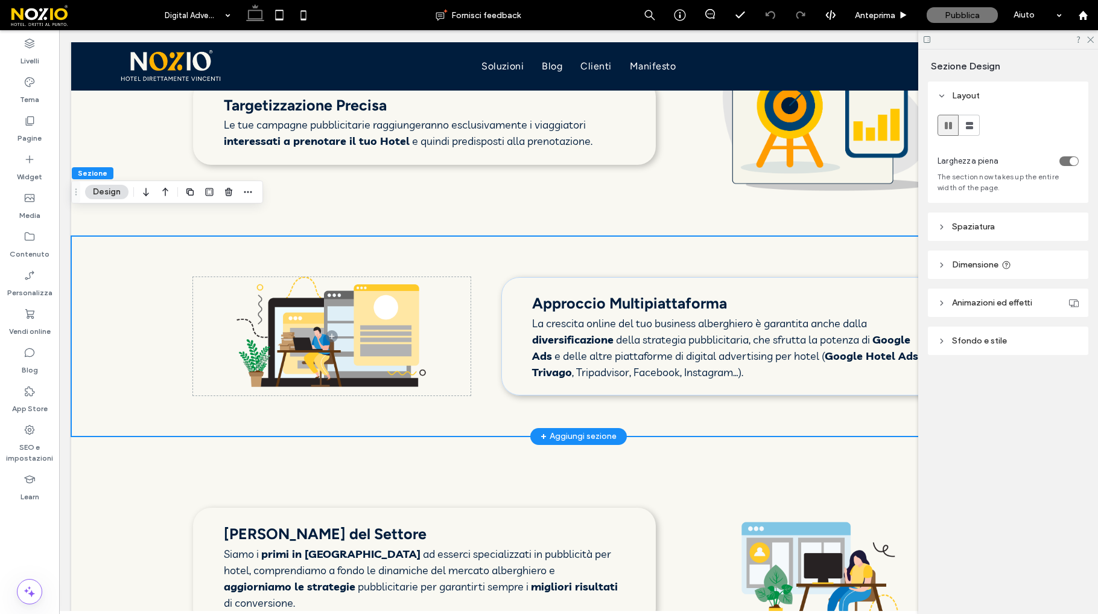
click at [323, 375] on div "Approccio Multipiattaforma La crescita online del tuo business alberghiero è ga…" at bounding box center [578, 336] width 1015 height 200
click at [331, 373] on div "Approccio Multipiattaforma La crescita online del tuo business alberghiero è ga…" at bounding box center [578, 336] width 1015 height 200
click at [353, 244] on div "Approccio Multipiattaforma La crescita online del tuo business alberghiero è ga…" at bounding box center [578, 336] width 1015 height 200
click at [366, 242] on div "Approccio Multipiattaforma La crescita online del tuo business alberghiero è ga…" at bounding box center [578, 336] width 1015 height 200
click at [382, 238] on div "Approccio Multipiattaforma La crescita online del tuo business alberghiero è ga…" at bounding box center [578, 336] width 1015 height 200
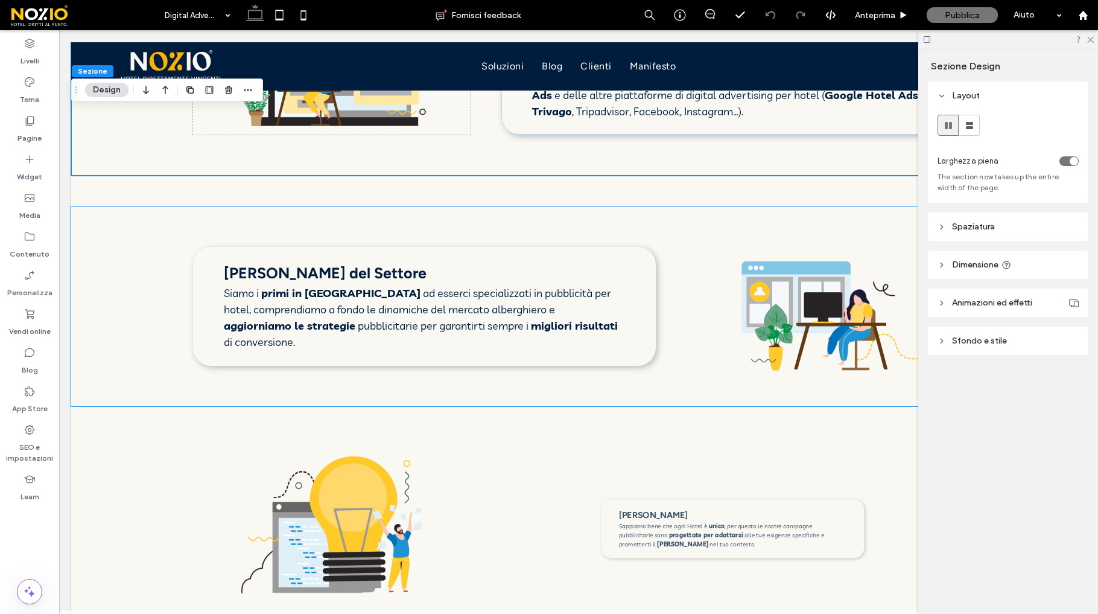
scroll to position [2150, 0]
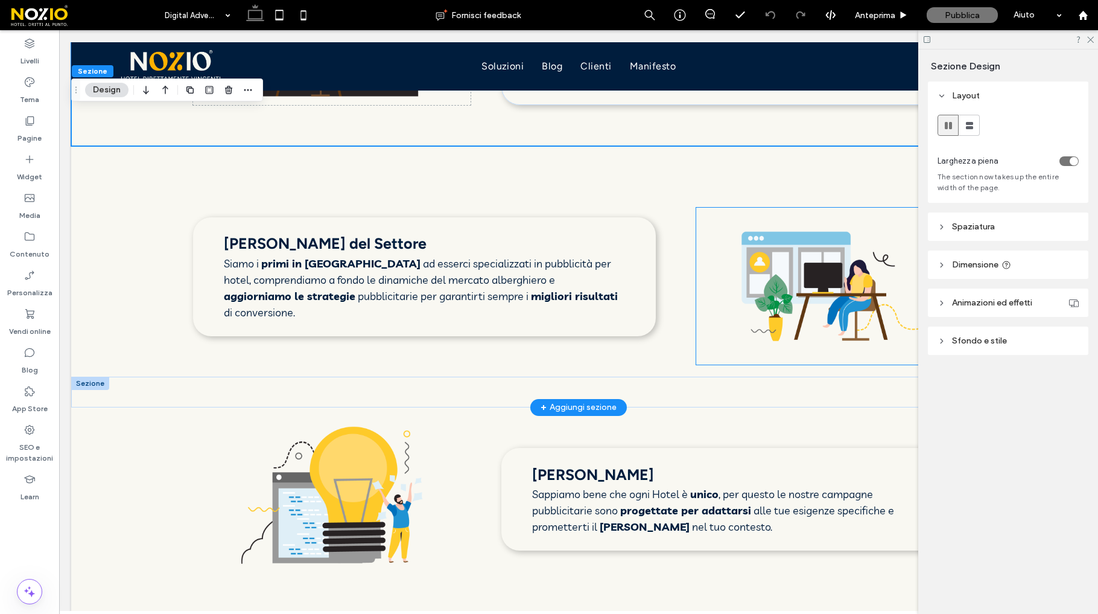
click at [838, 309] on img at bounding box center [825, 286] width 258 height 157
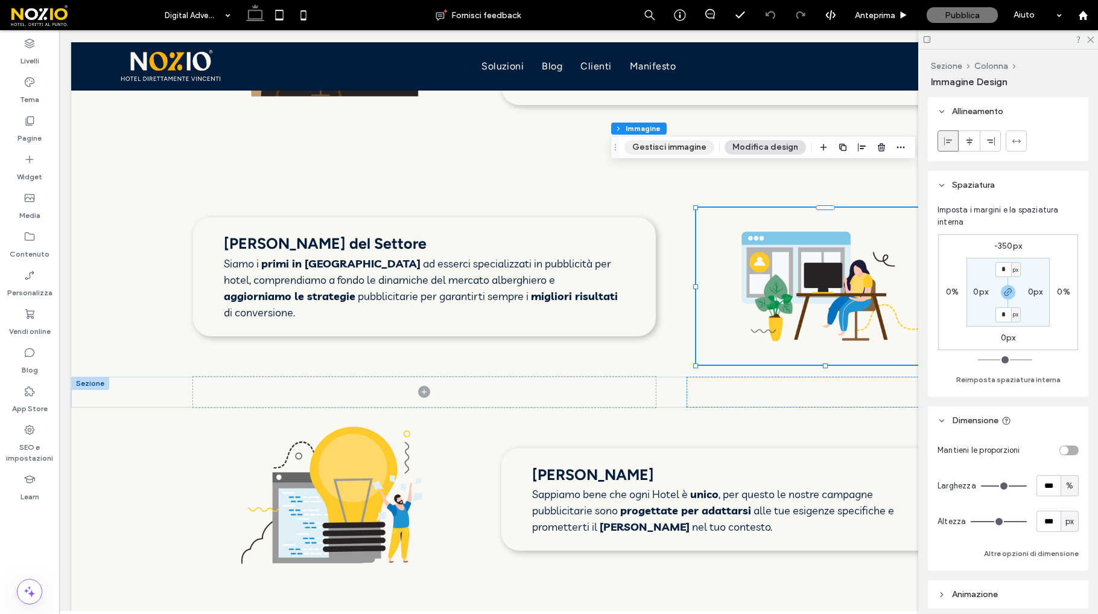
click at [683, 141] on button "Gestisci immagine" at bounding box center [669, 147] width 90 height 14
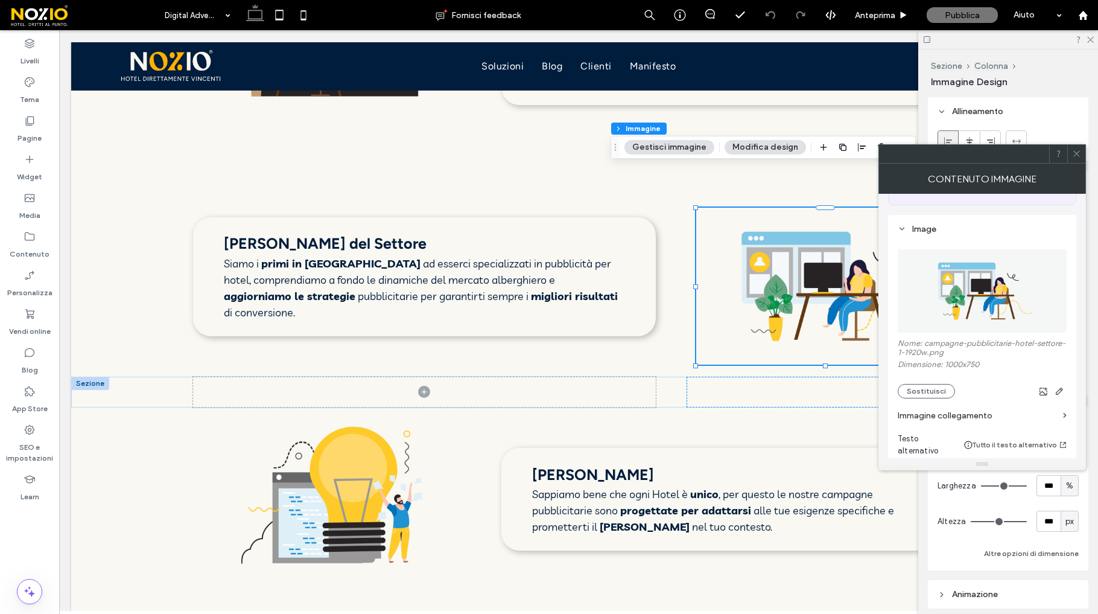
scroll to position [129, 0]
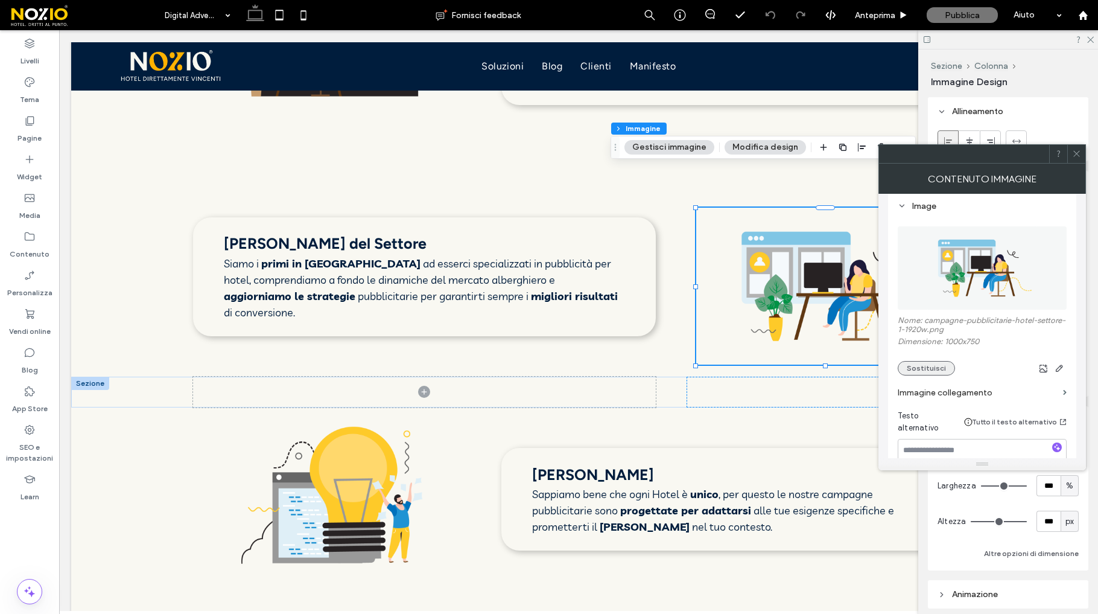
click at [930, 373] on button "Sostituisci" at bounding box center [926, 368] width 57 height 14
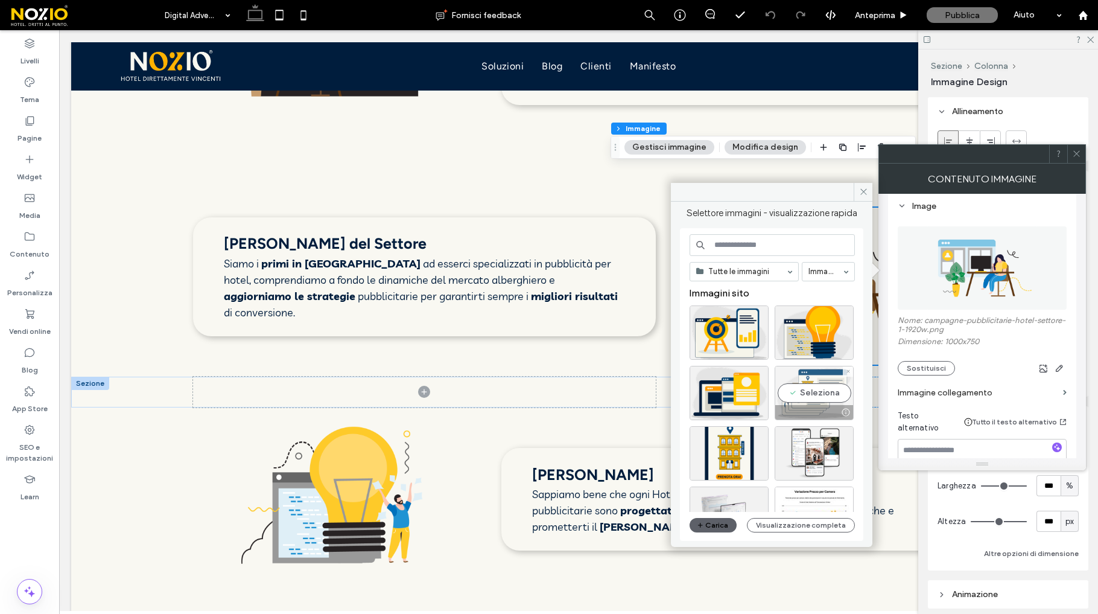
click at [804, 384] on div "Seleziona" at bounding box center [814, 393] width 79 height 54
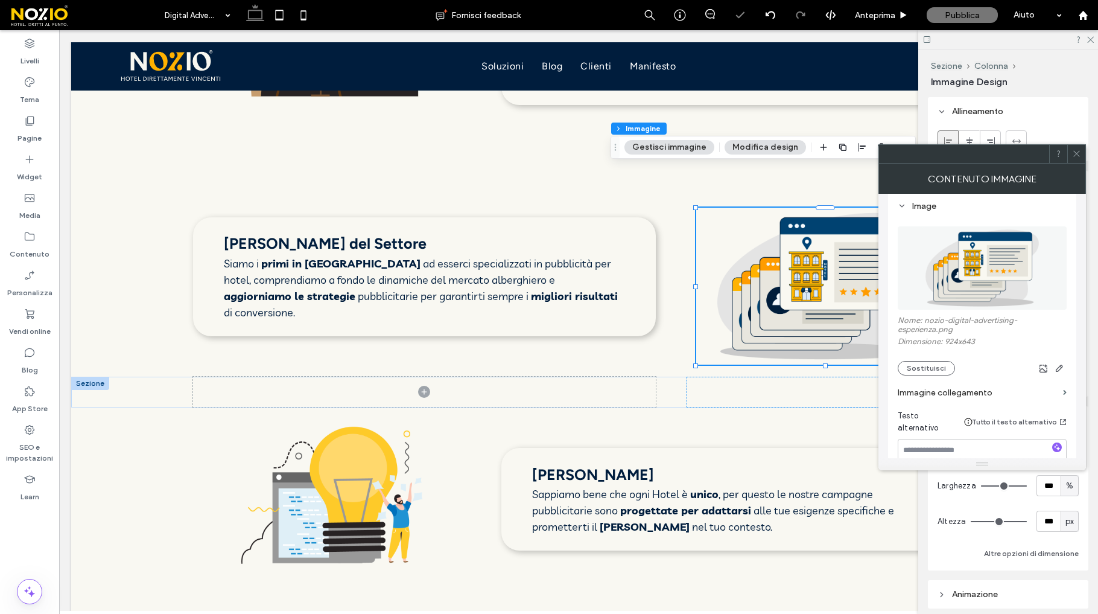
click at [1078, 153] on icon at bounding box center [1076, 153] width 9 height 9
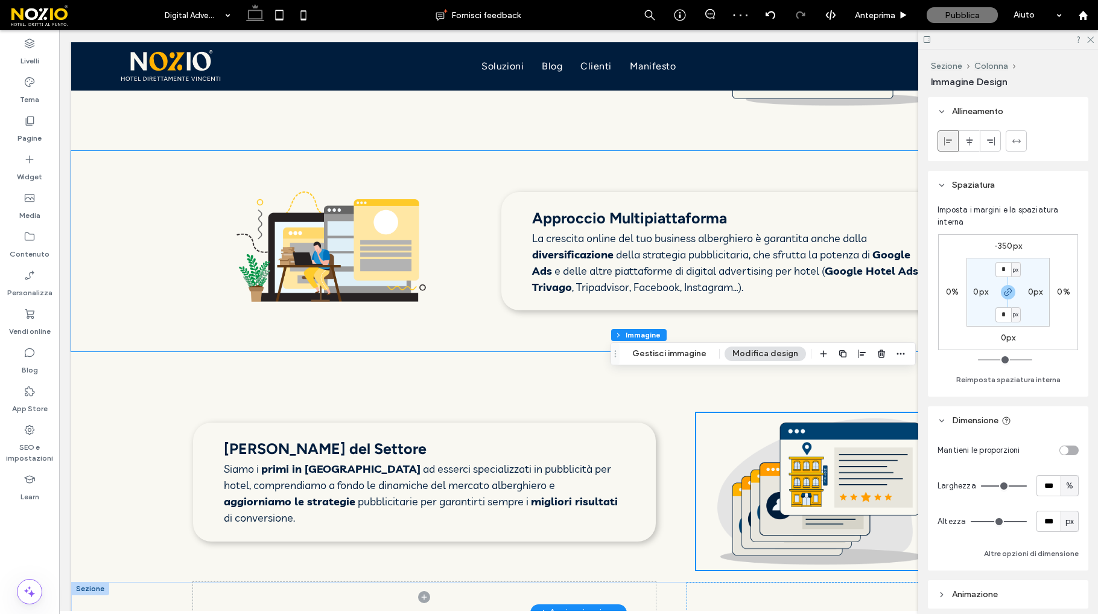
scroll to position [1944, 0]
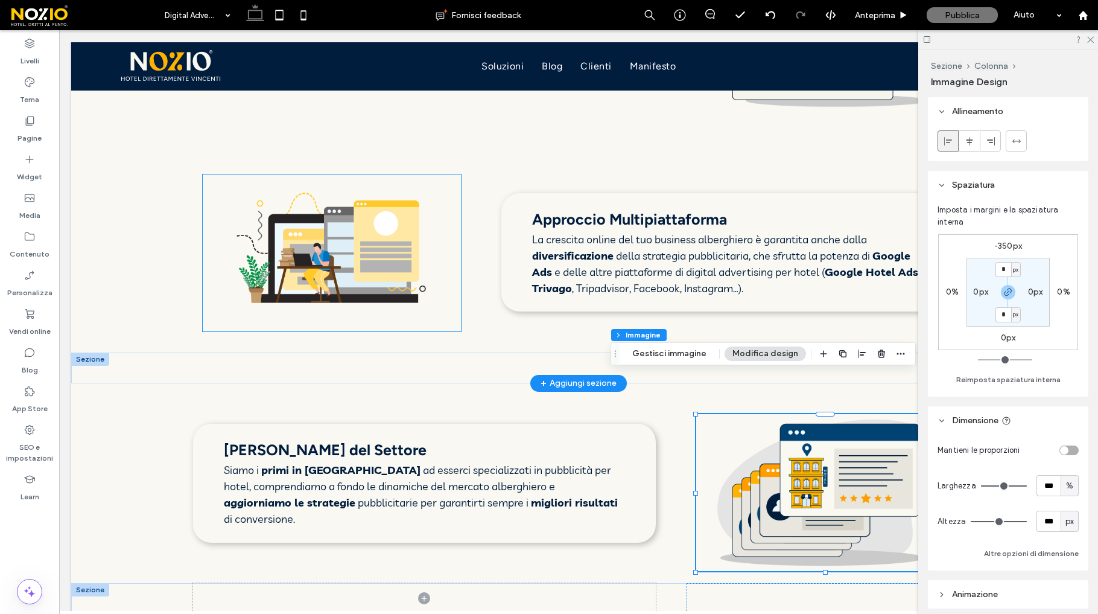
click at [371, 287] on img at bounding box center [332, 252] width 258 height 157
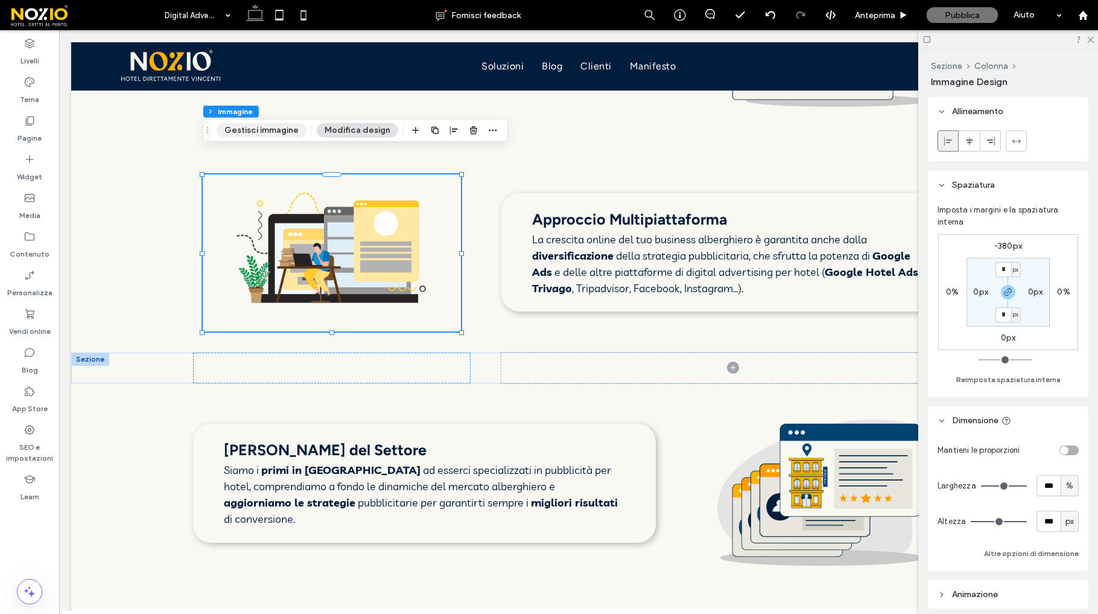
click at [270, 123] on button "Gestisci immagine" at bounding box center [262, 130] width 90 height 14
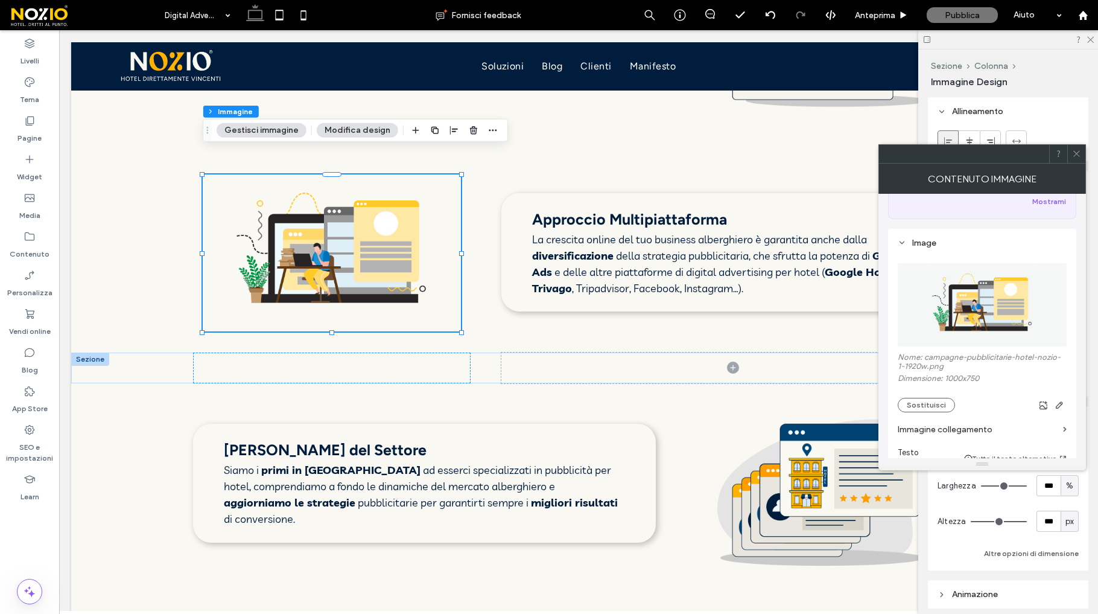
scroll to position [114, 0]
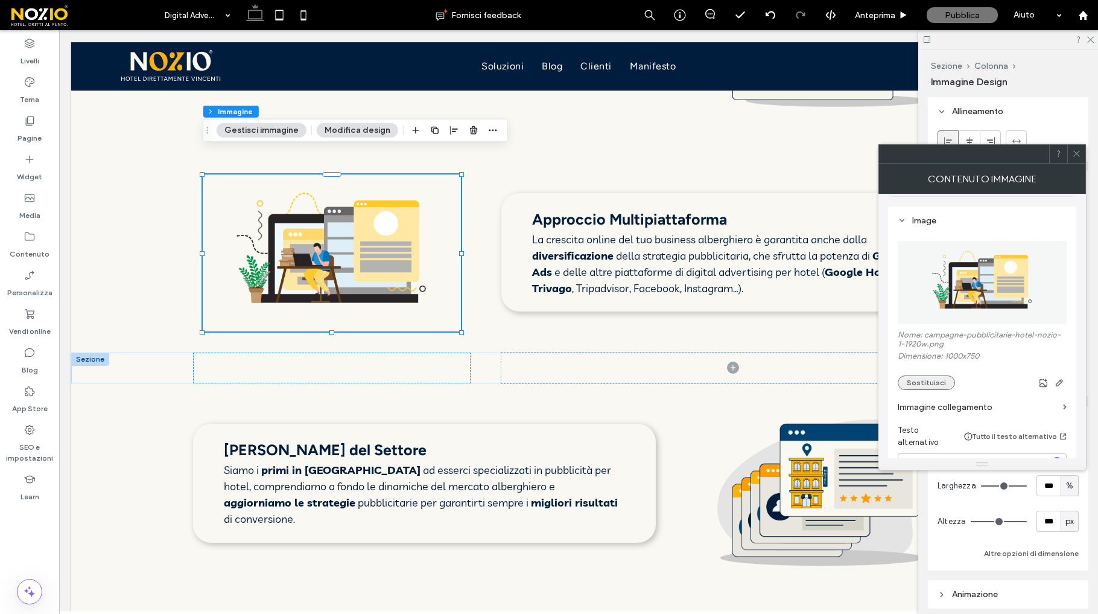
click at [935, 379] on button "Sostituisci" at bounding box center [926, 382] width 57 height 14
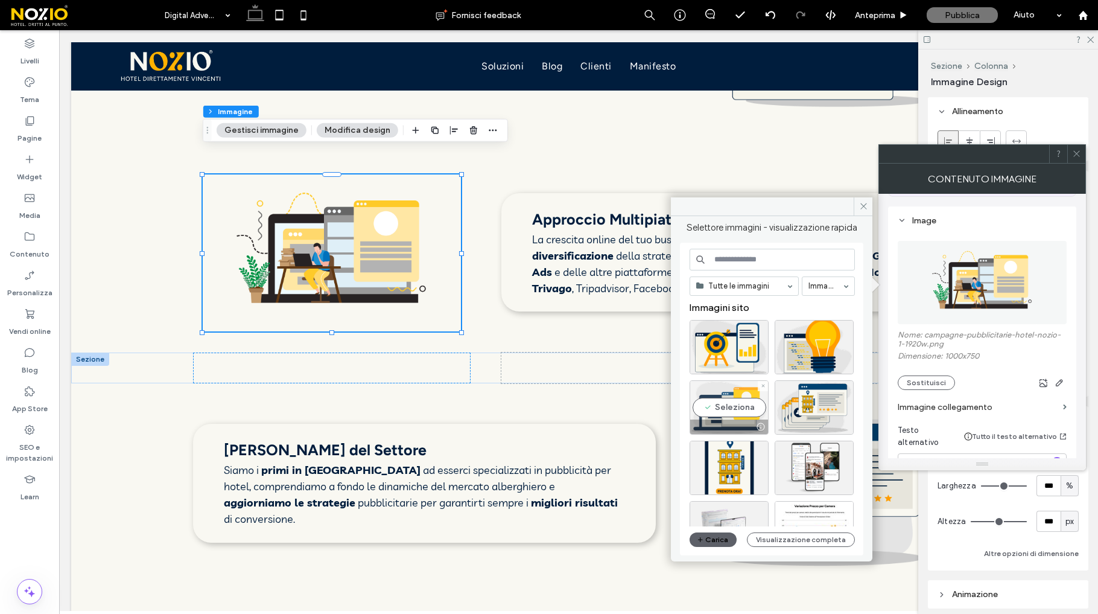
click at [737, 401] on div "Seleziona" at bounding box center [729, 407] width 79 height 54
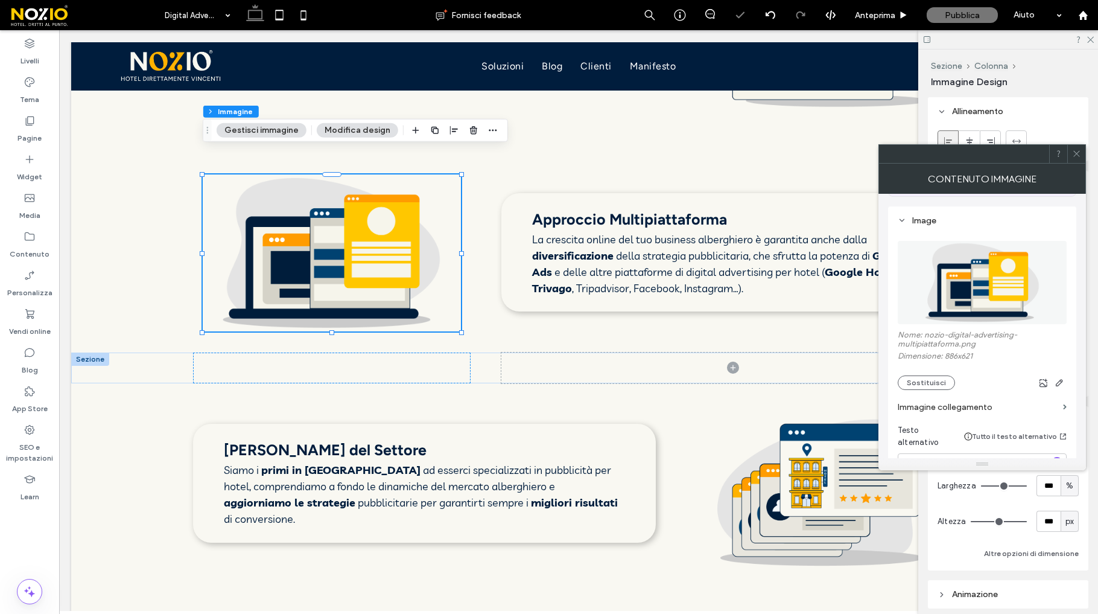
click at [1073, 153] on icon at bounding box center [1076, 153] width 9 height 9
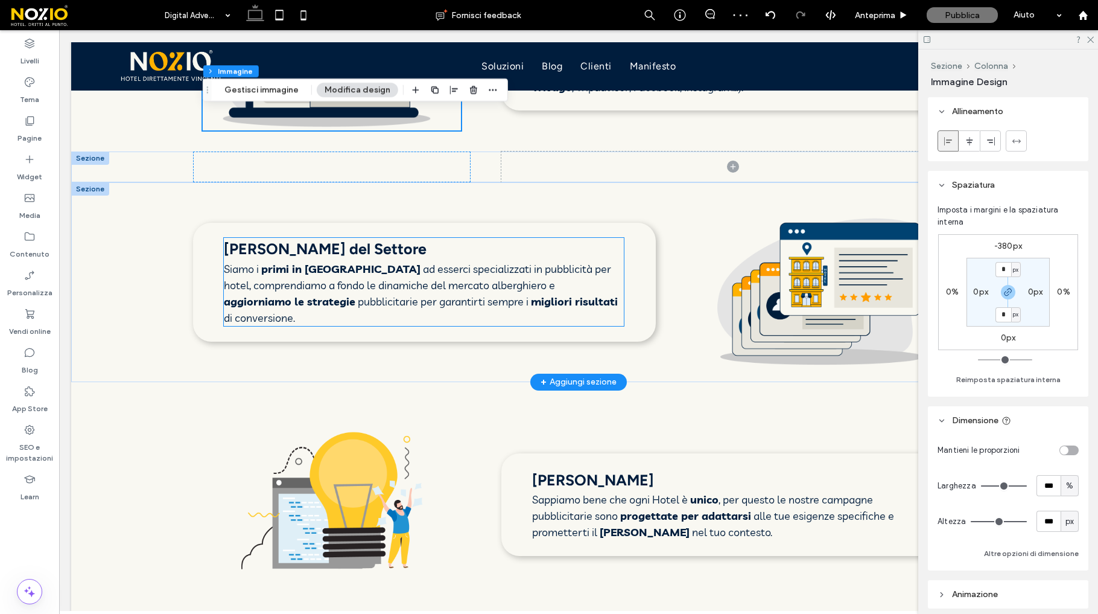
scroll to position [2166, 0]
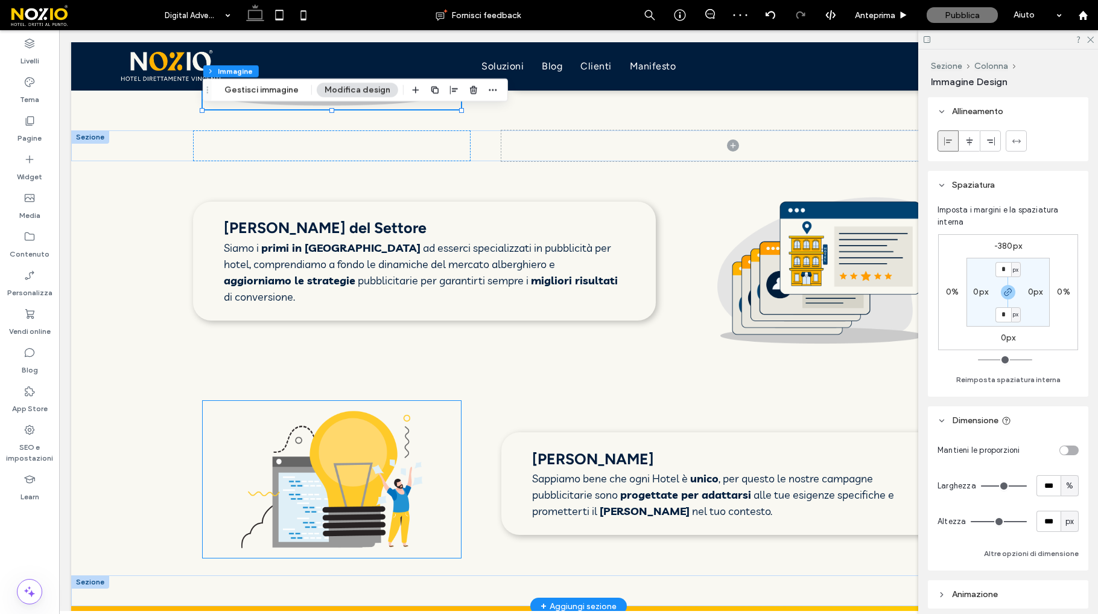
click at [382, 401] on img at bounding box center [332, 479] width 258 height 157
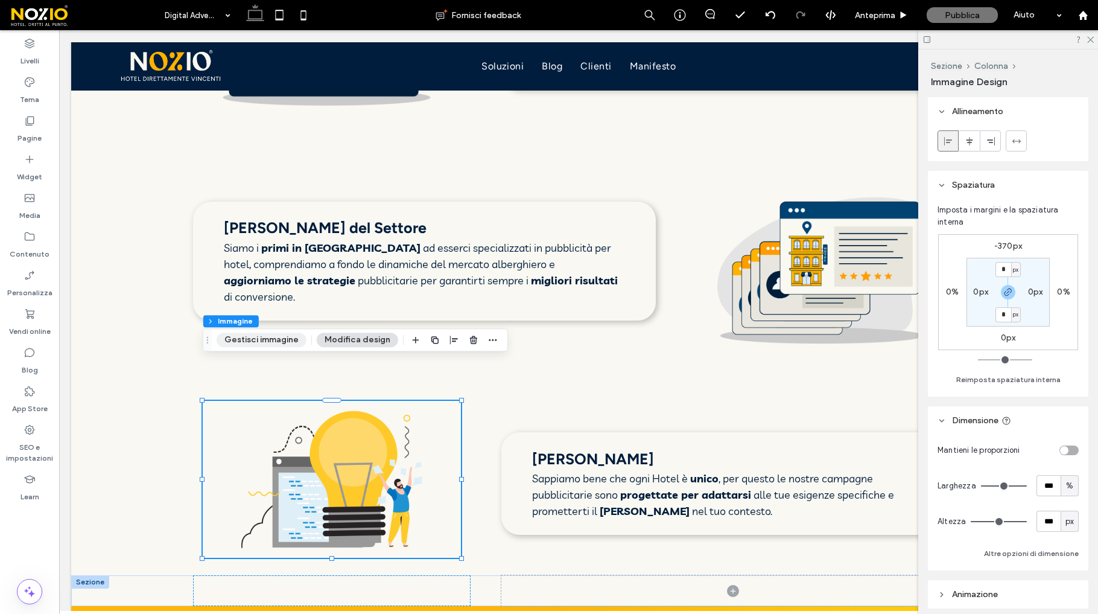
click at [282, 344] on button "Gestisci immagine" at bounding box center [262, 339] width 90 height 14
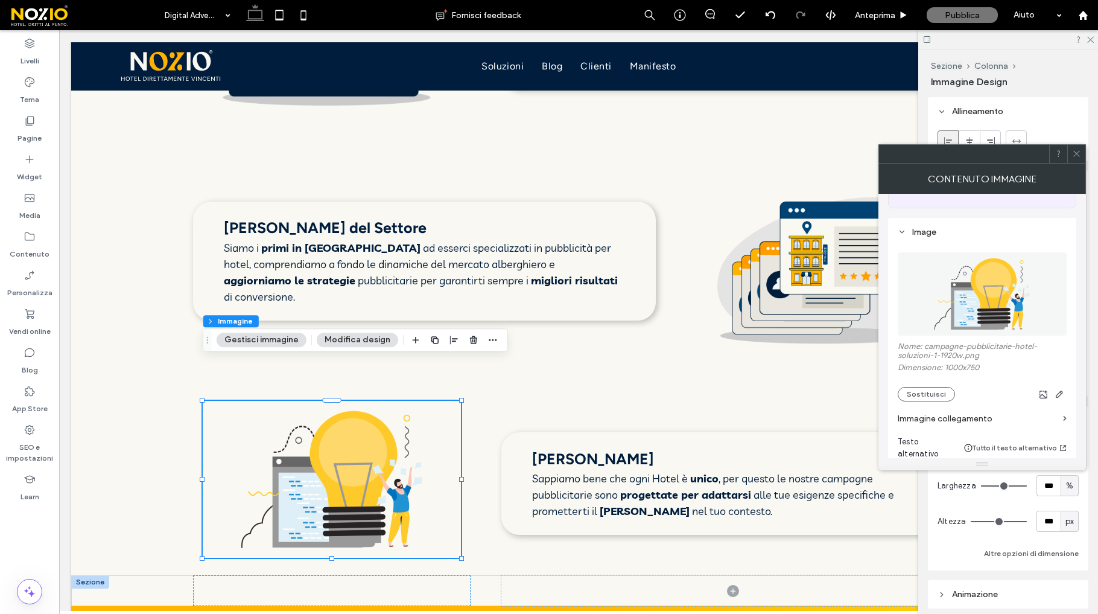
scroll to position [104, 0]
click at [914, 389] on button "Sostituisci" at bounding box center [926, 392] width 57 height 14
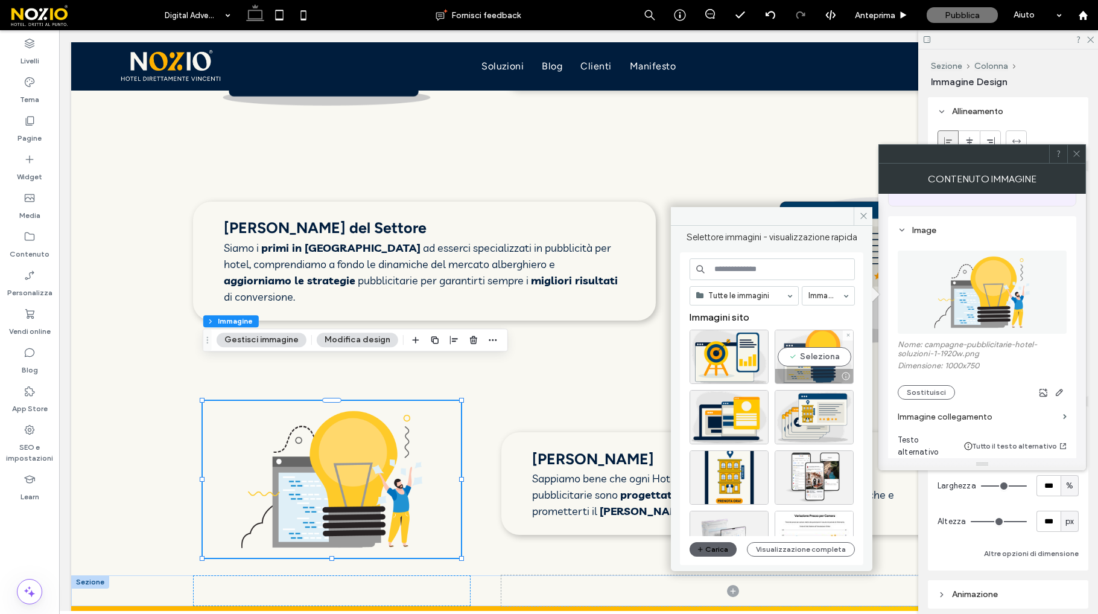
click at [811, 358] on div "Seleziona" at bounding box center [814, 356] width 79 height 54
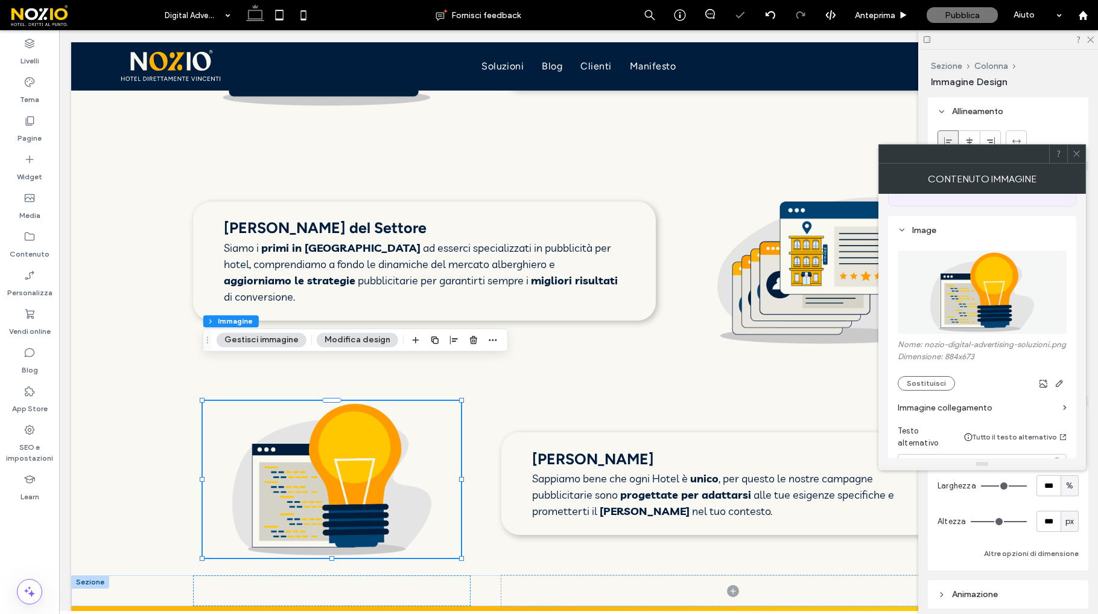
click at [1078, 150] on icon at bounding box center [1076, 153] width 9 height 9
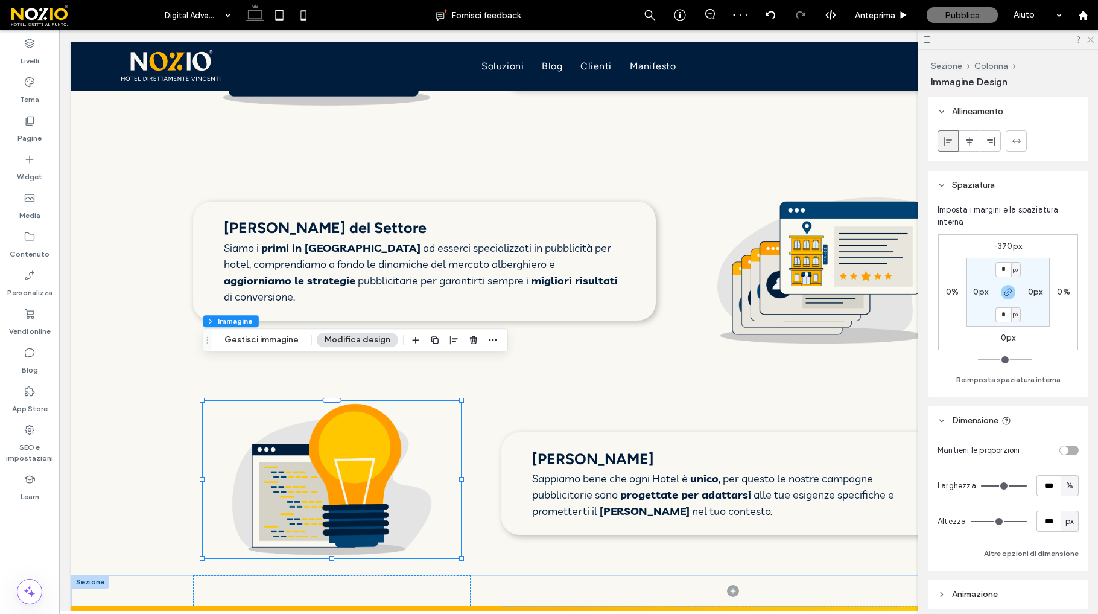
click at [1091, 40] on use at bounding box center [1090, 40] width 7 height 7
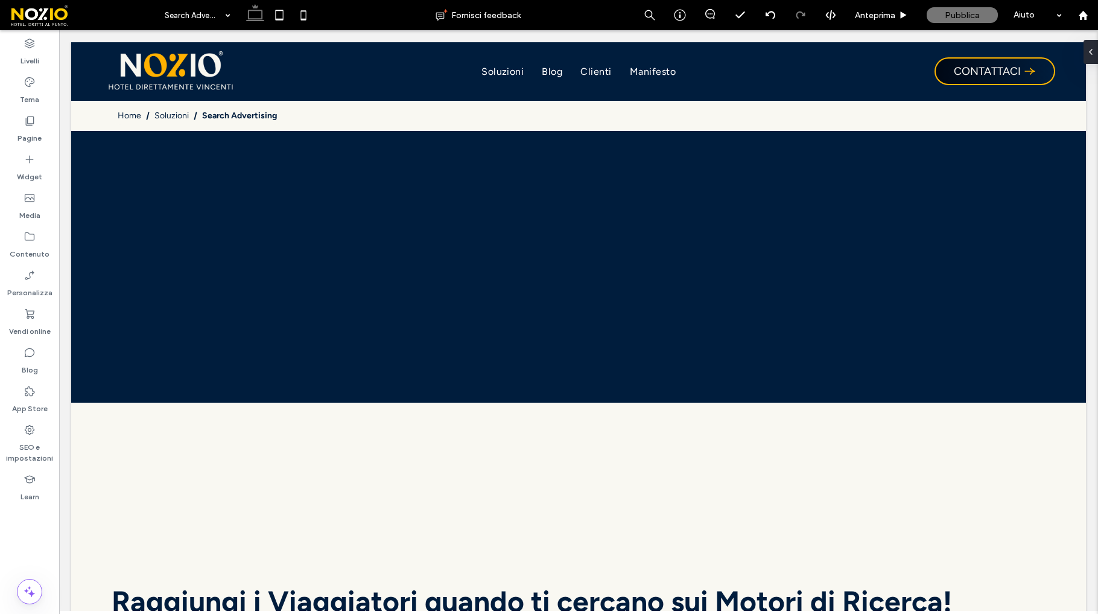
scroll to position [0, 0]
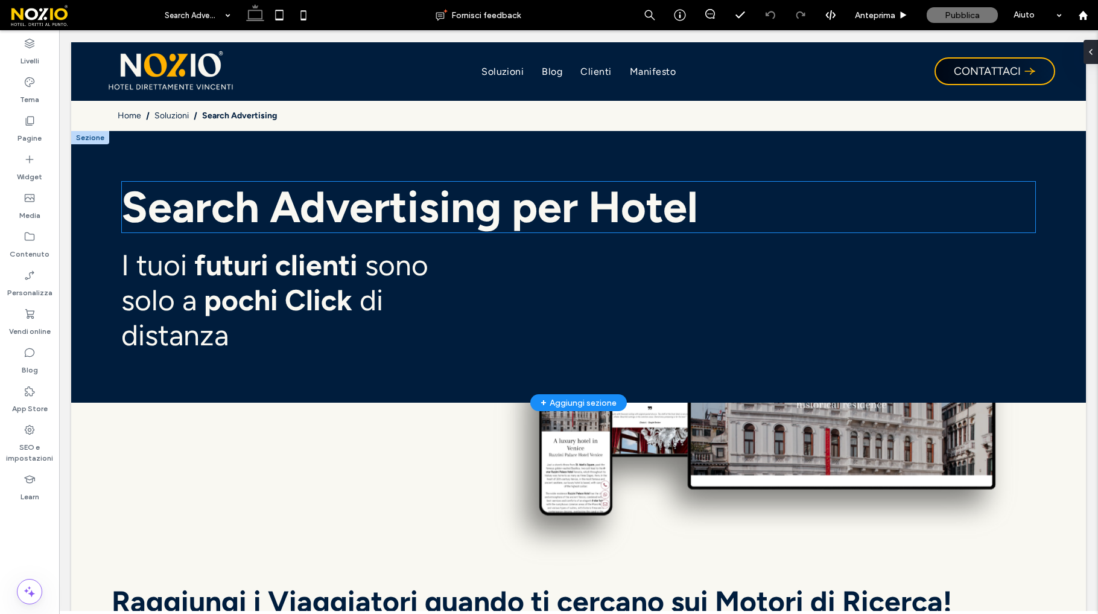
click at [243, 214] on span "Search Advertising per Hotel" at bounding box center [409, 207] width 577 height 52
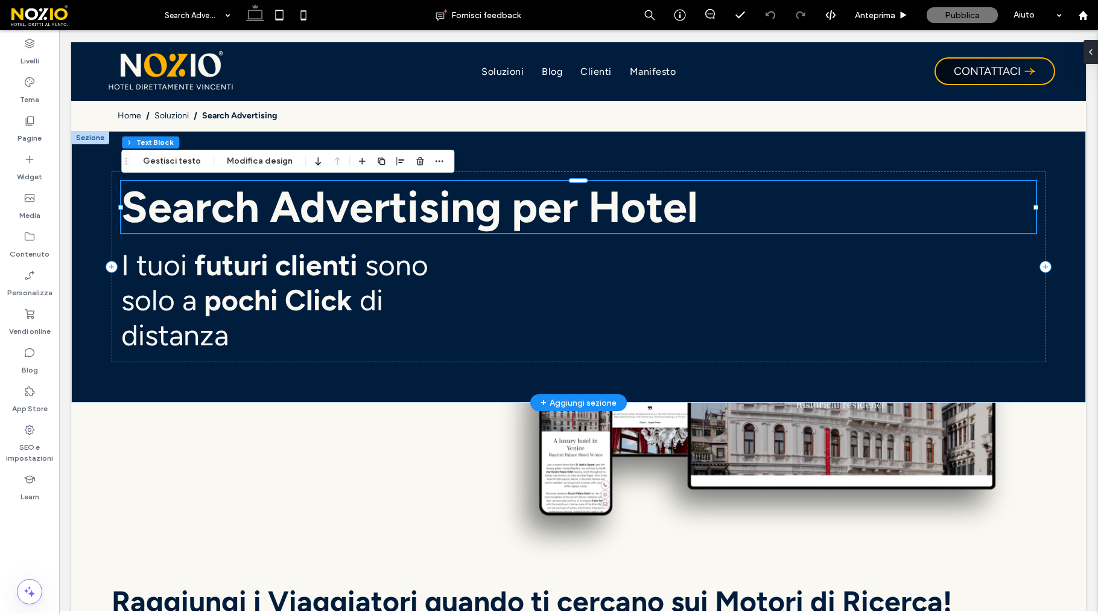
click at [246, 213] on span "Search Advertising per Hotel" at bounding box center [409, 207] width 577 height 52
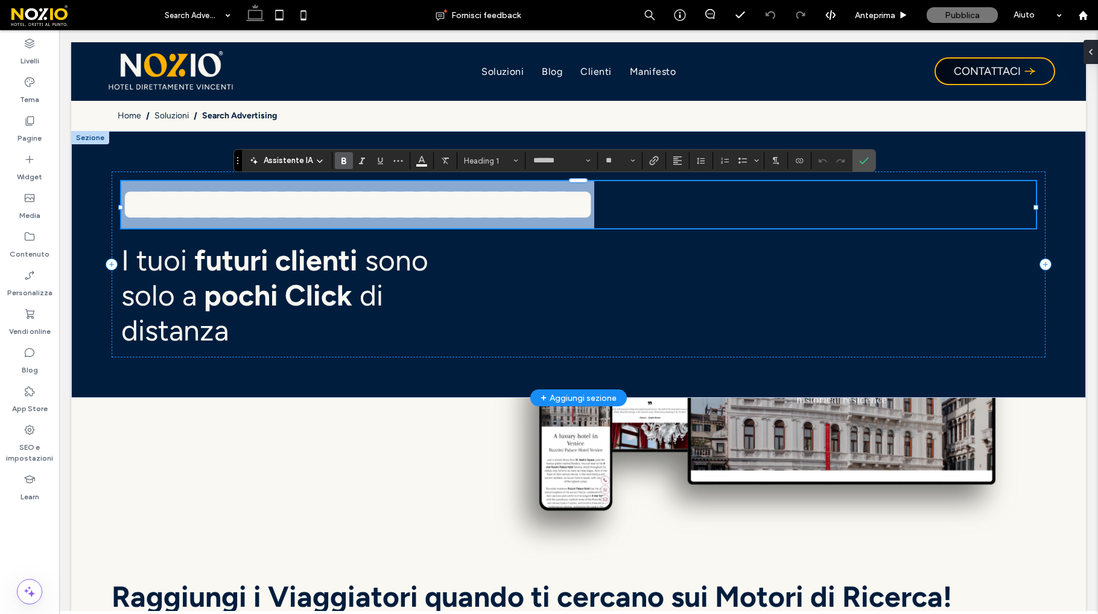
click at [333, 216] on span "**********" at bounding box center [357, 204] width 473 height 43
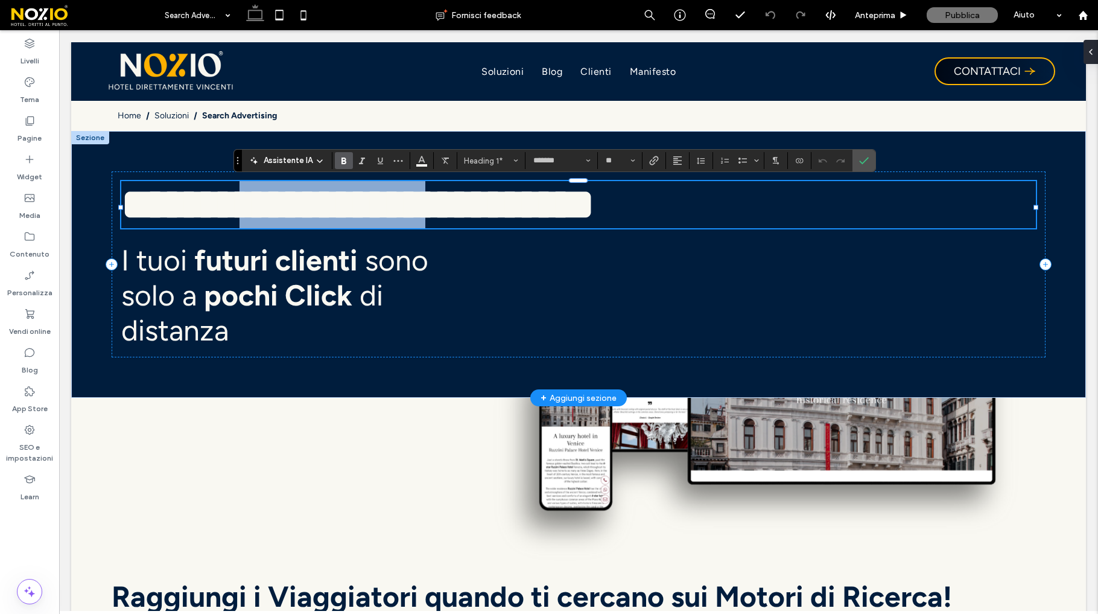
click at [333, 216] on span "**********" at bounding box center [357, 204] width 473 height 43
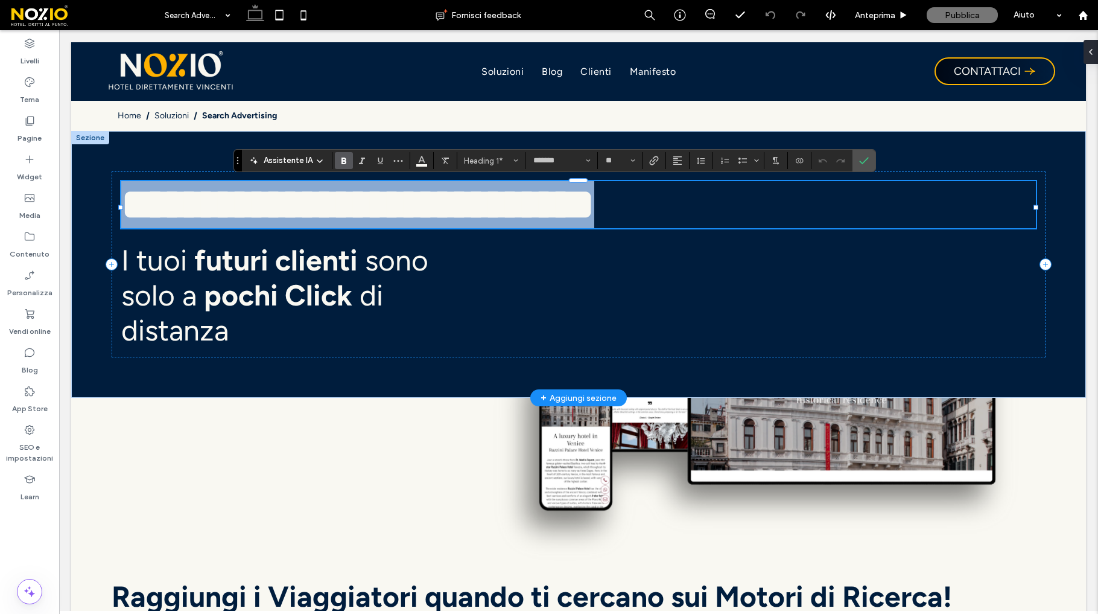
click at [333, 216] on span "**********" at bounding box center [357, 204] width 473 height 43
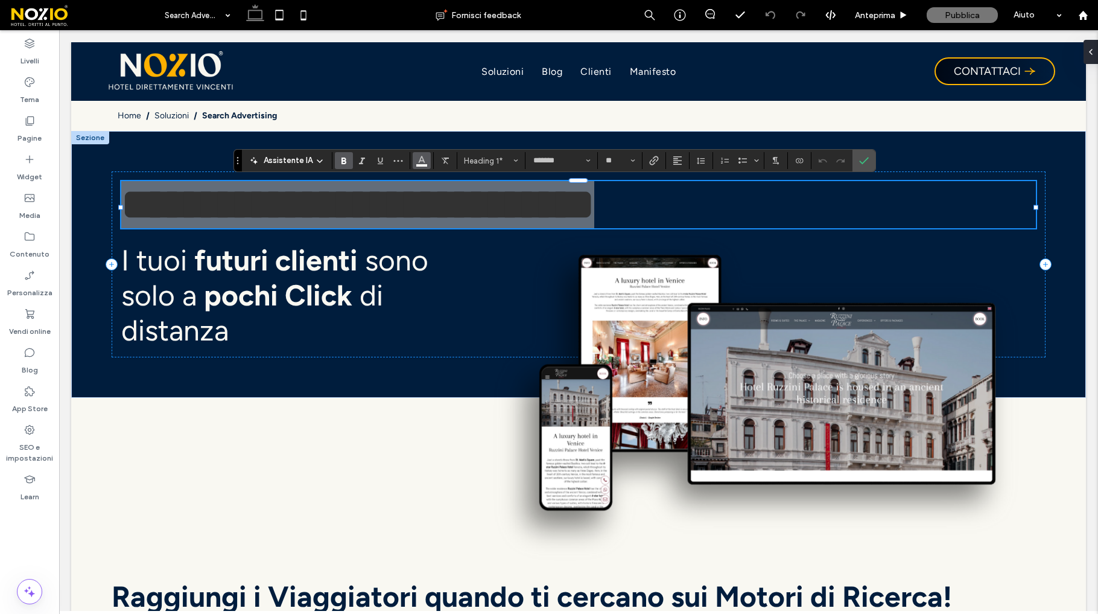
click at [421, 156] on use "Colore" at bounding box center [422, 159] width 7 height 7
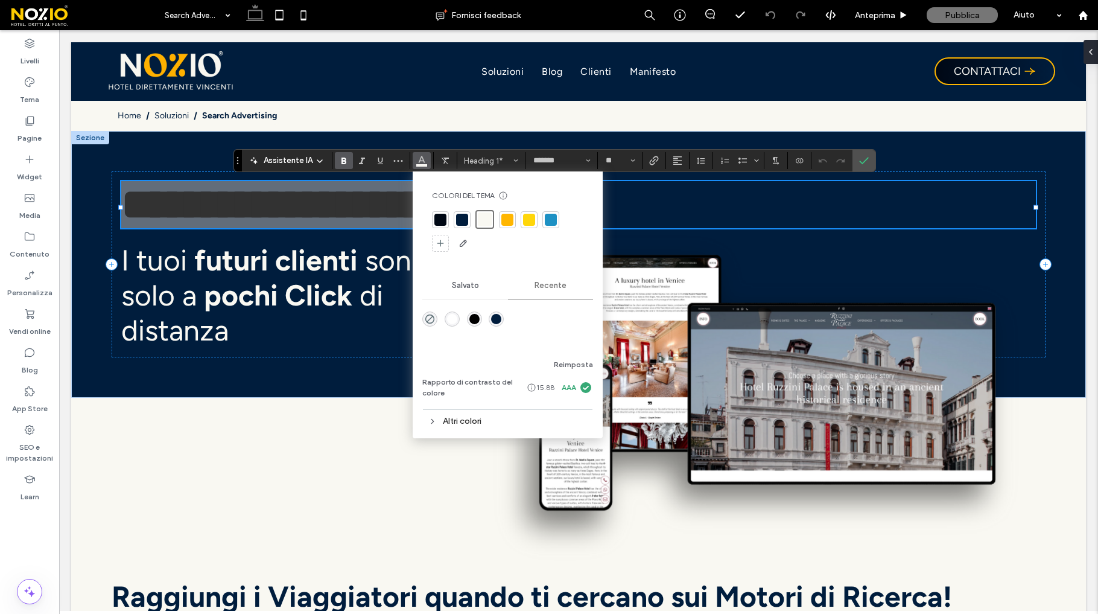
click at [502, 223] on div at bounding box center [507, 220] width 12 height 12
click at [873, 160] on section at bounding box center [864, 161] width 23 height 22
click at [866, 160] on icon "Conferma" at bounding box center [864, 161] width 10 height 10
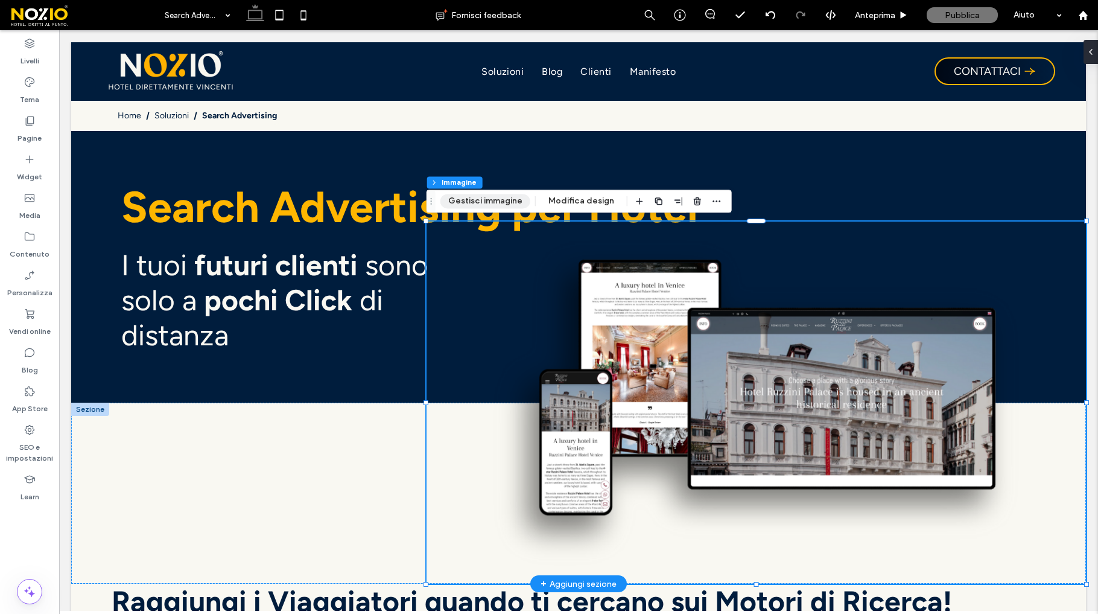
click at [497, 199] on button "Gestisci immagine" at bounding box center [485, 201] width 90 height 14
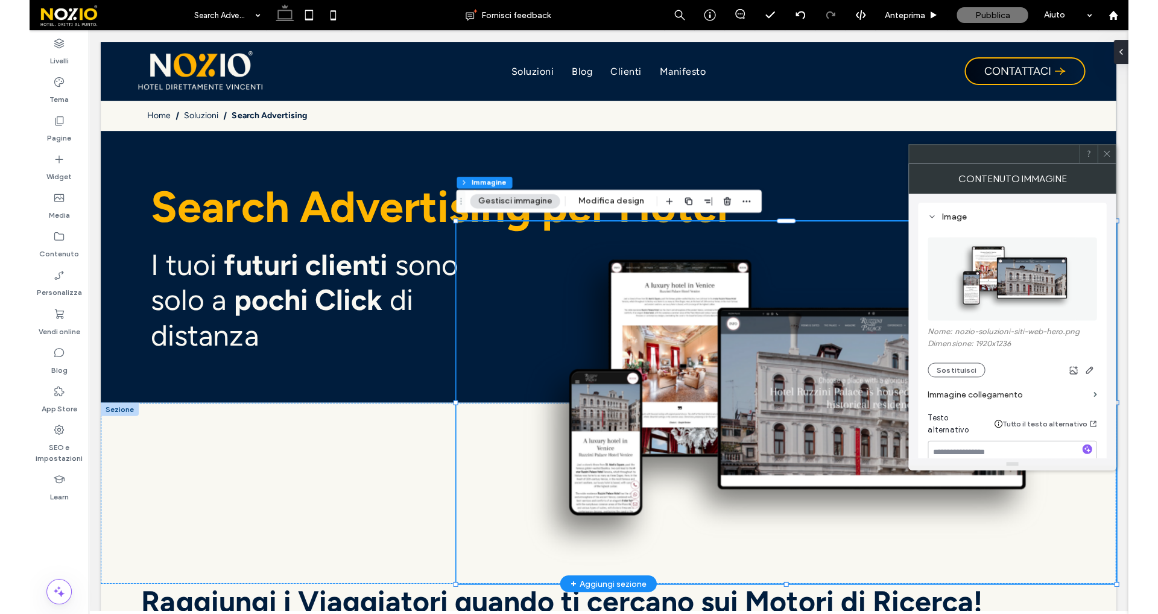
scroll to position [119, 0]
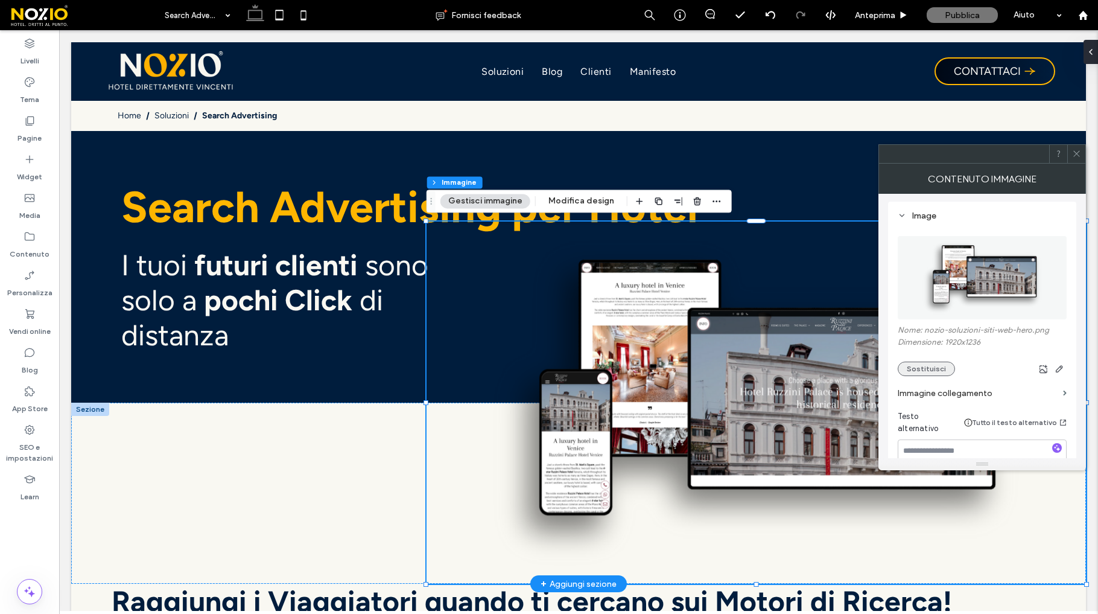
click at [922, 368] on button "Sostituisci" at bounding box center [926, 368] width 57 height 14
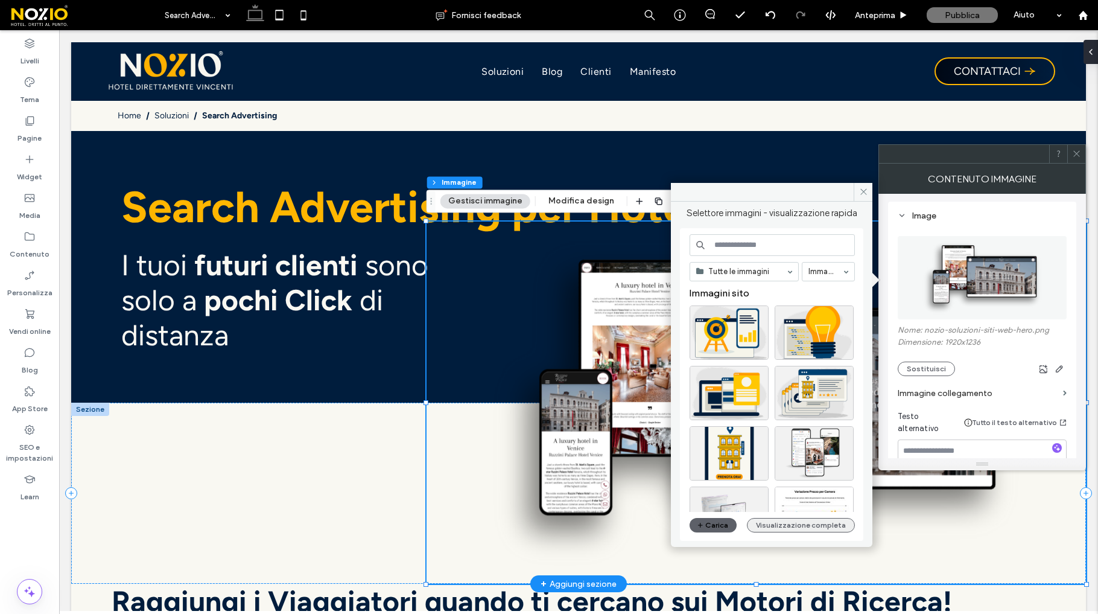
click at [778, 524] on button "Visualizzazione completa" at bounding box center [801, 525] width 108 height 14
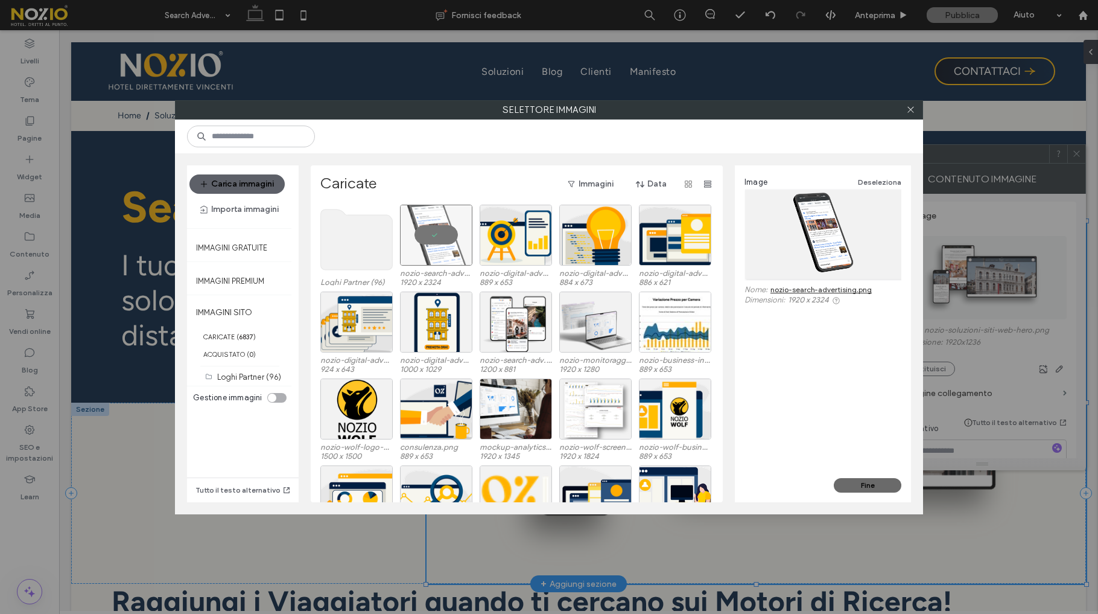
click at [857, 486] on button "Fine" at bounding box center [868, 485] width 68 height 14
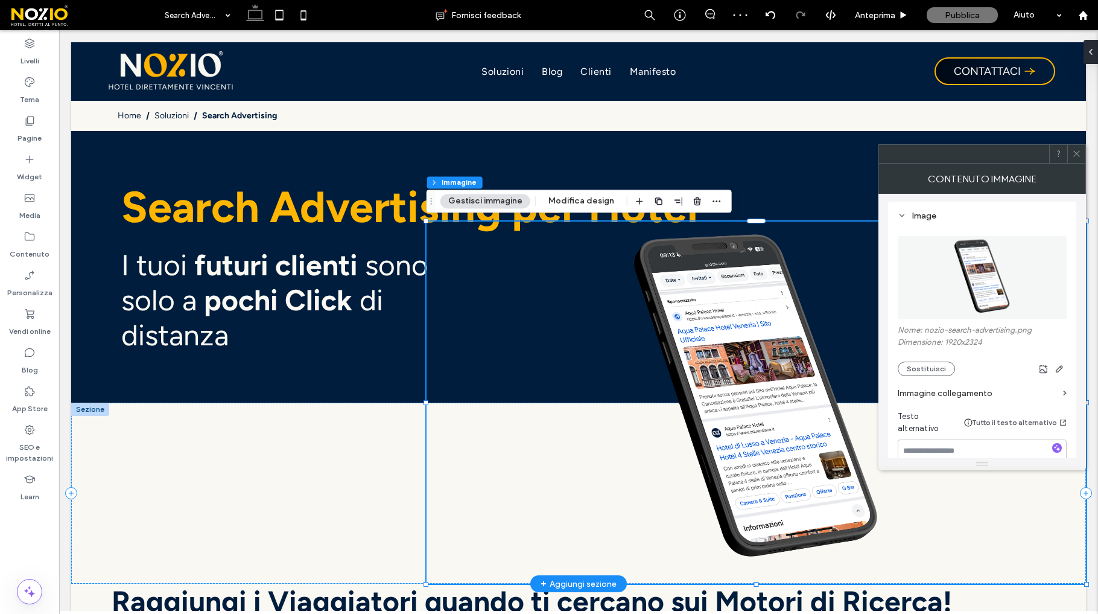
click at [1070, 150] on div at bounding box center [1076, 154] width 18 height 18
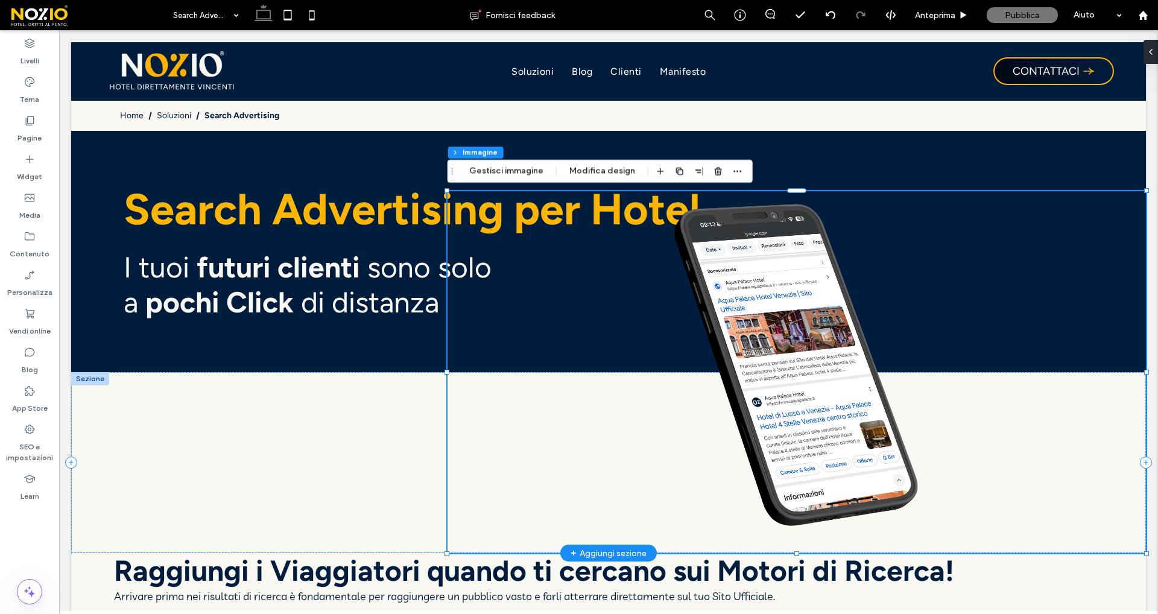
click at [807, 354] on img at bounding box center [797, 372] width 699 height 362
click at [503, 175] on button "Gestisci immagine" at bounding box center [507, 171] width 90 height 14
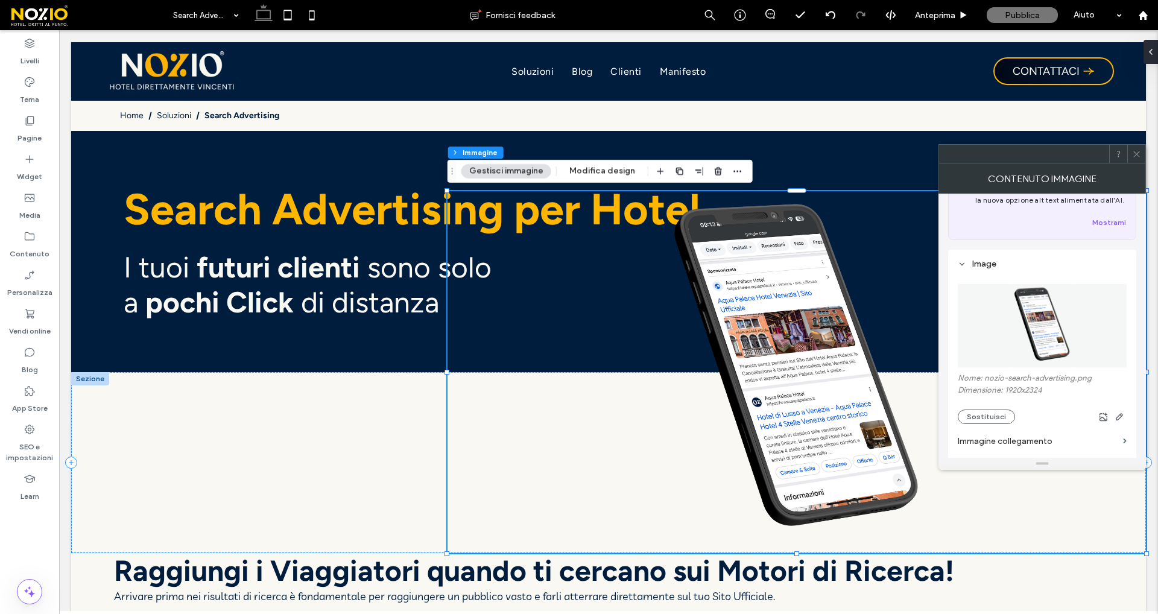
scroll to position [83, 0]
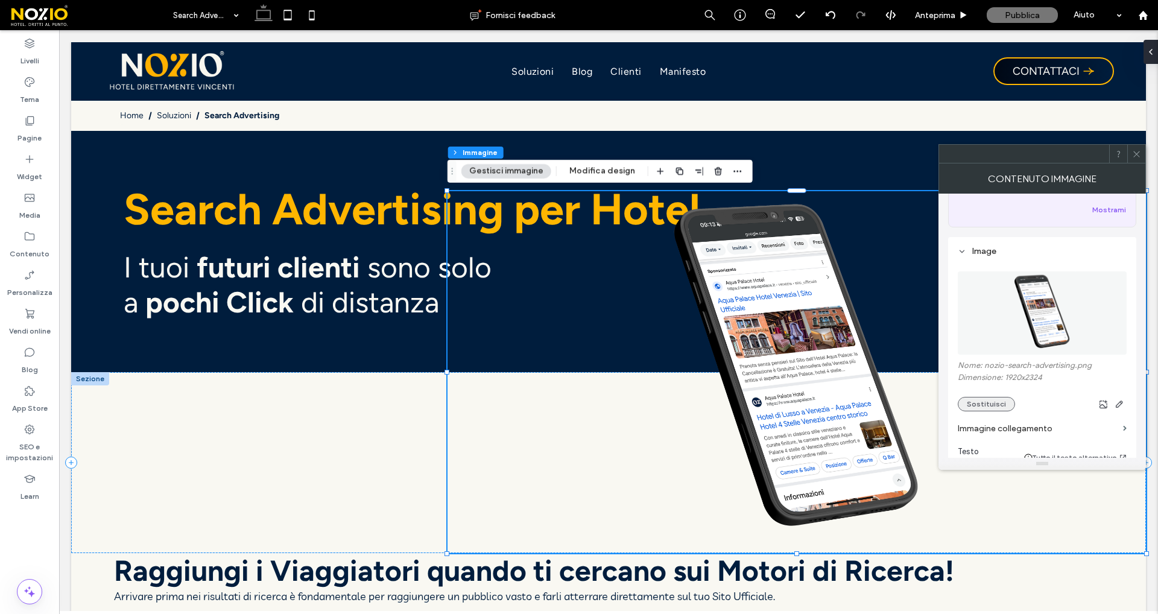
click at [982, 404] on button "Sostituisci" at bounding box center [986, 404] width 57 height 14
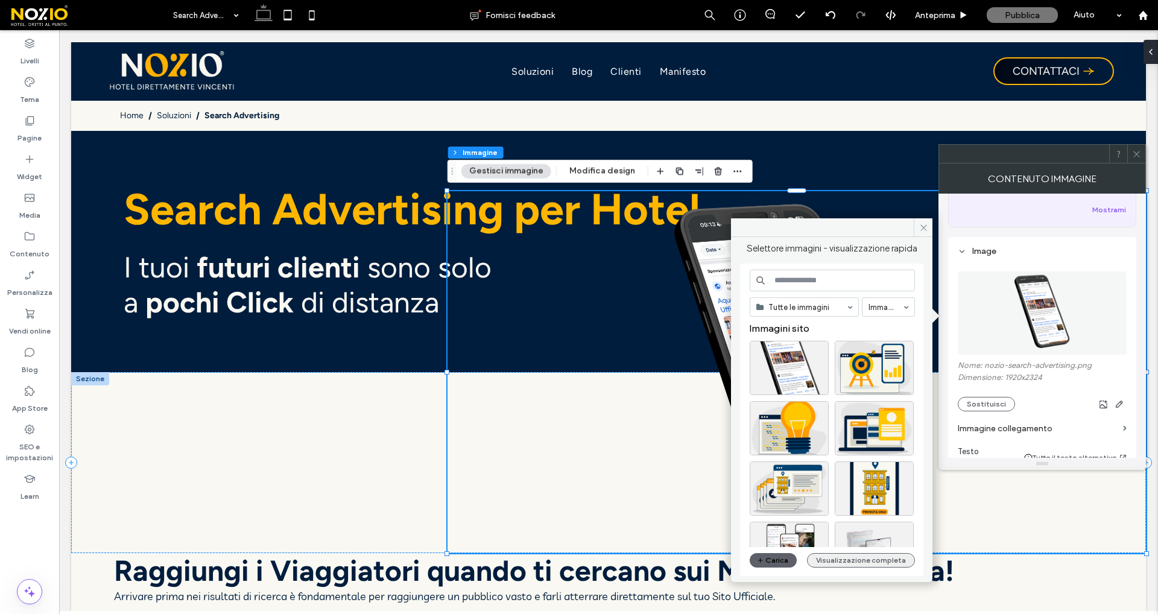
click at [839, 568] on button "Visualizzazione completa" at bounding box center [861, 560] width 108 height 14
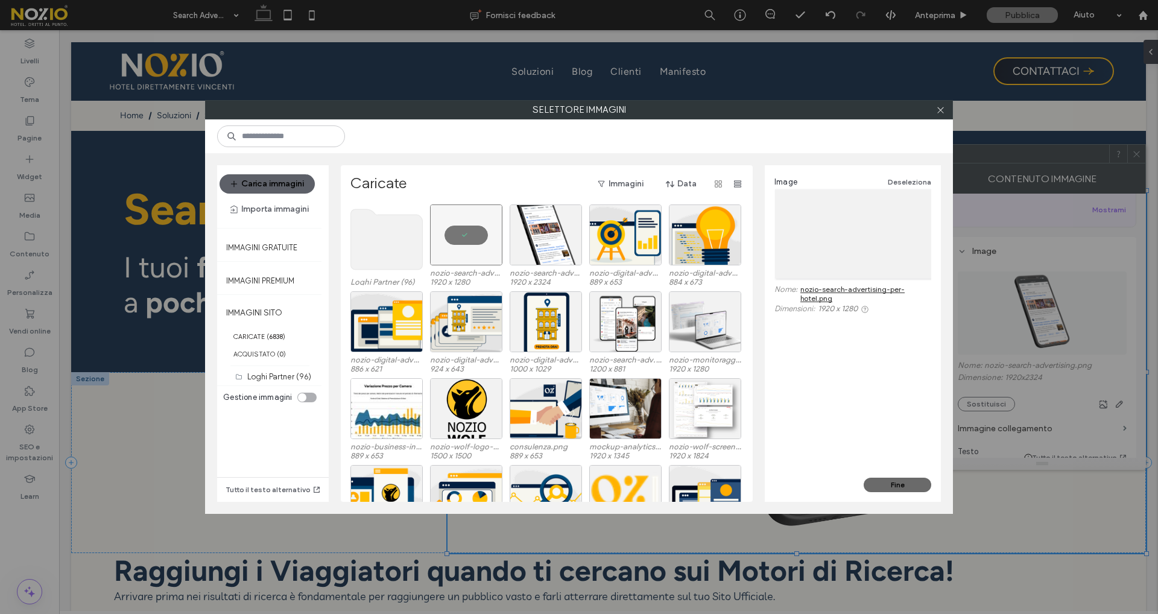
click at [888, 486] on button "Fine" at bounding box center [898, 485] width 68 height 14
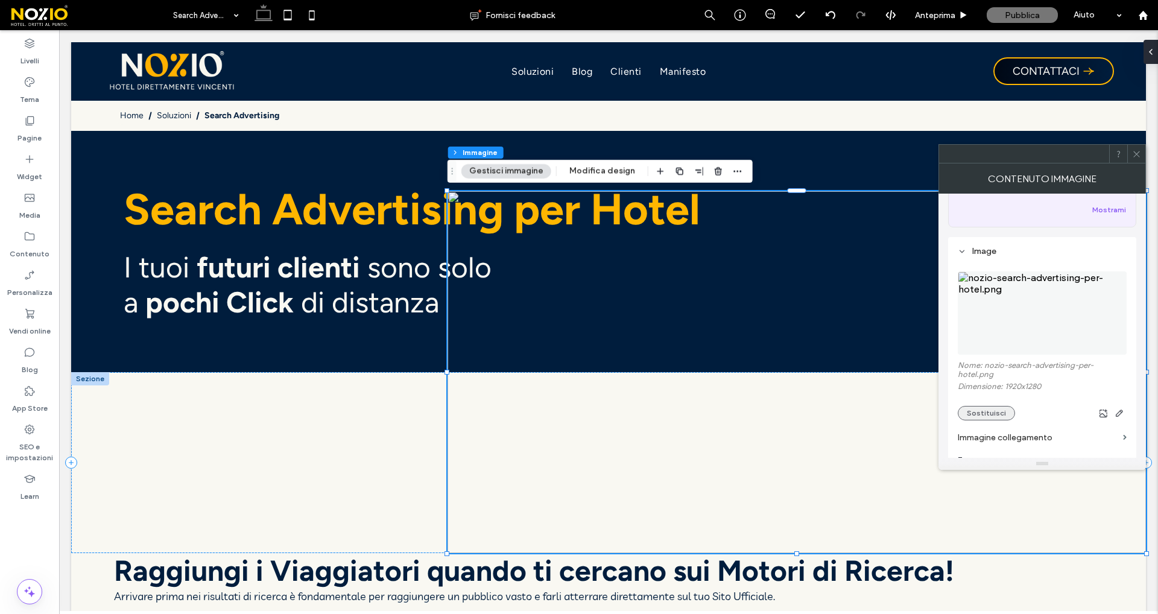
click at [974, 415] on button "Sostituisci" at bounding box center [986, 413] width 57 height 14
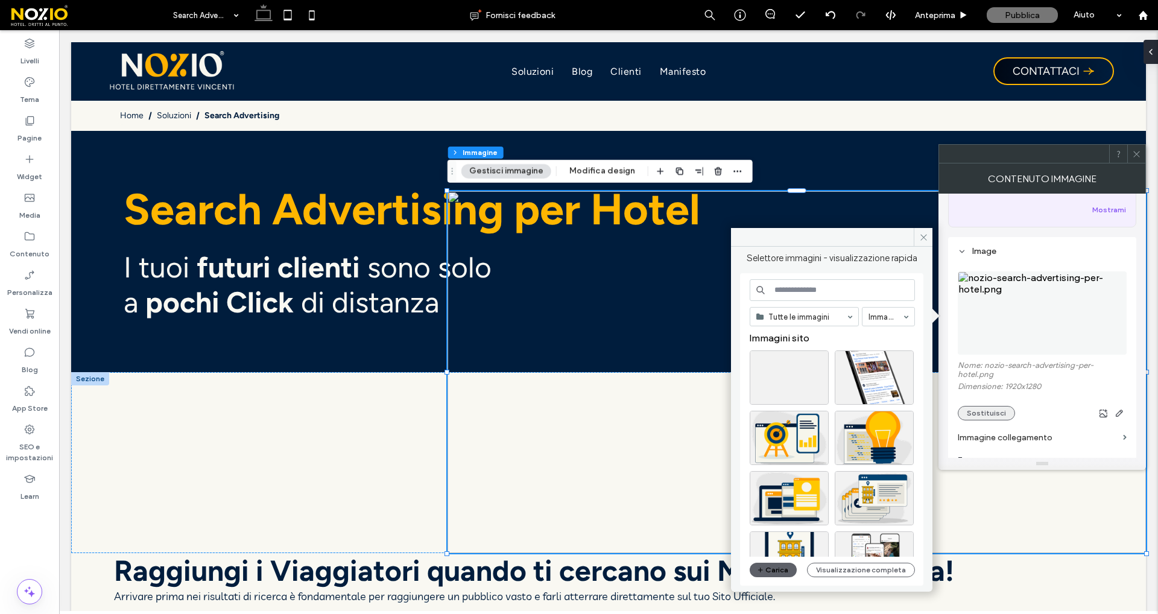
click at [980, 421] on button "Sostituisci" at bounding box center [986, 413] width 57 height 14
click at [860, 568] on button "Visualizzazione completa" at bounding box center [861, 570] width 108 height 14
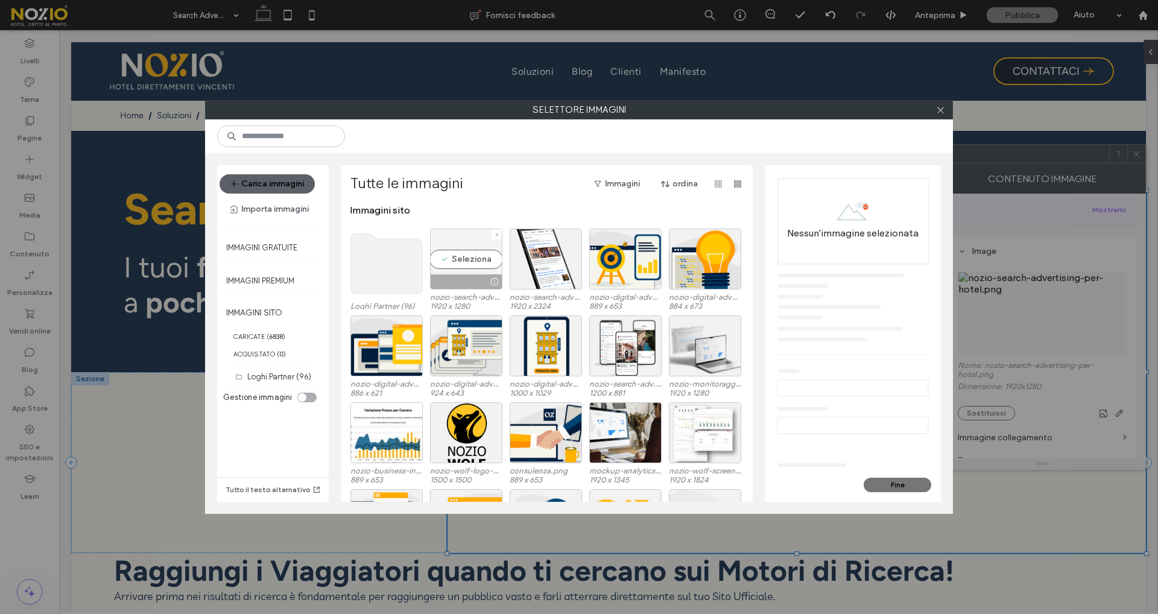
click at [458, 252] on div "Seleziona" at bounding box center [466, 259] width 72 height 61
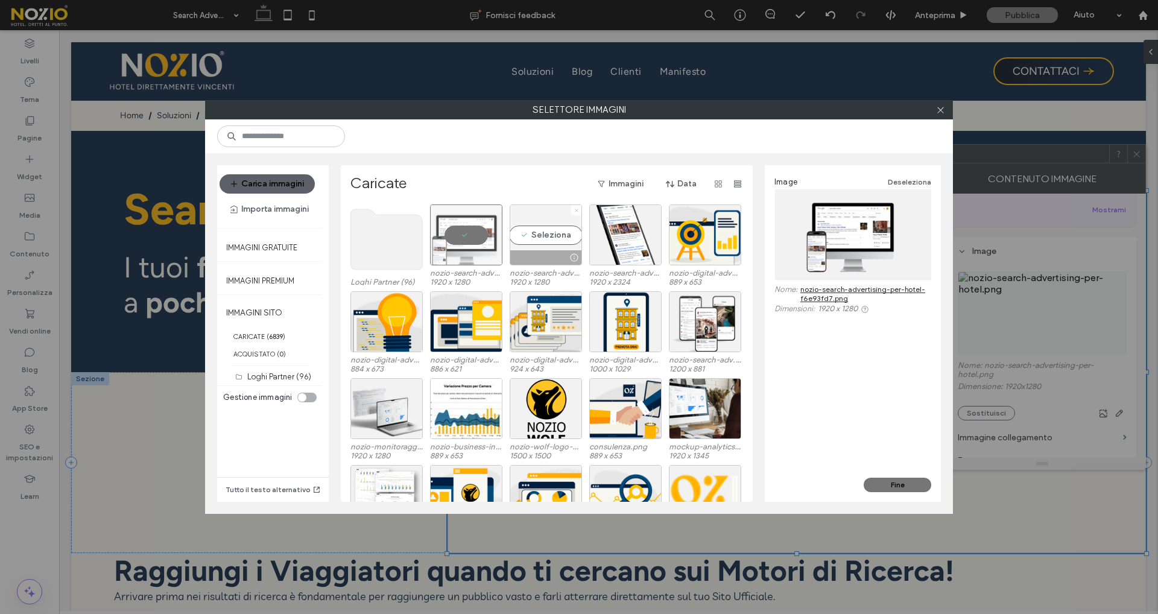
click at [574, 211] on icon at bounding box center [576, 210] width 5 height 5
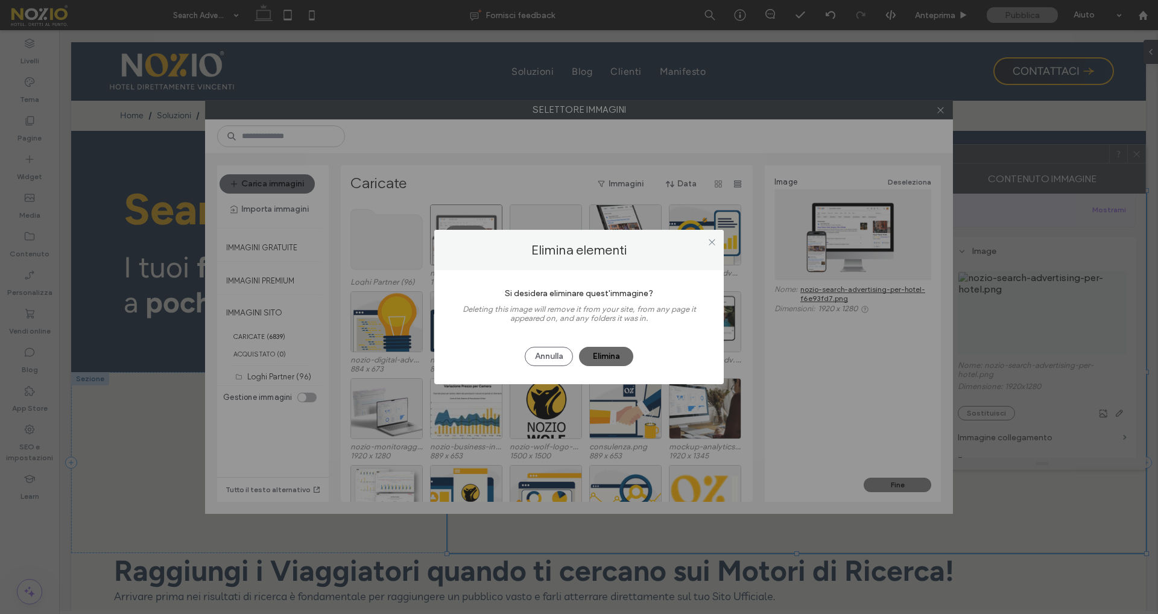
click at [600, 359] on button "Elimina" at bounding box center [606, 356] width 54 height 19
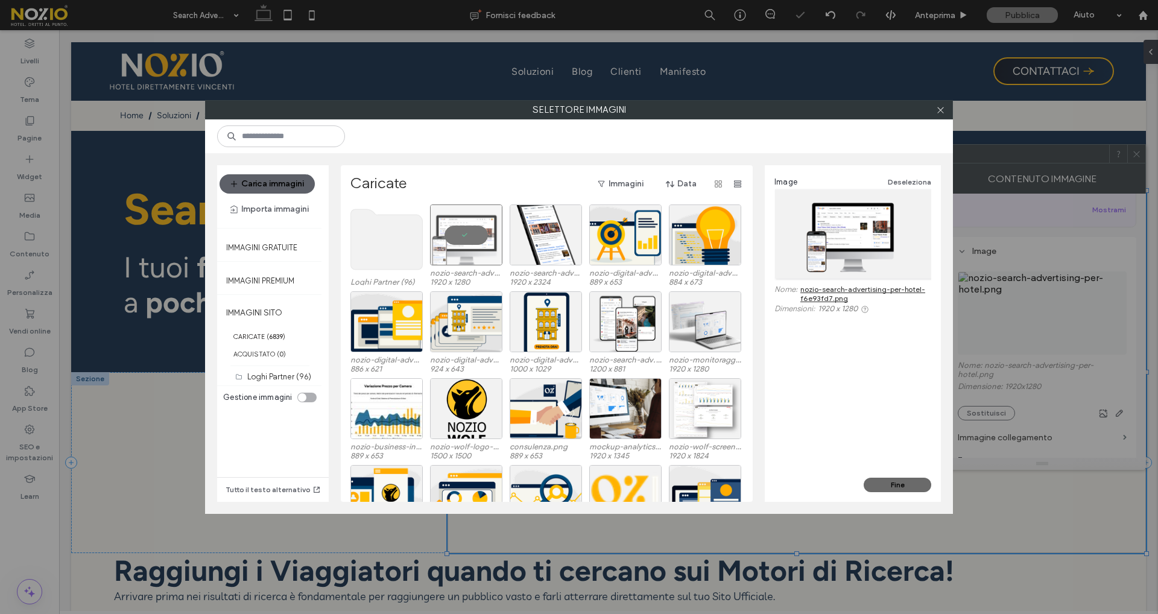
click at [905, 483] on button "Fine" at bounding box center [898, 485] width 68 height 14
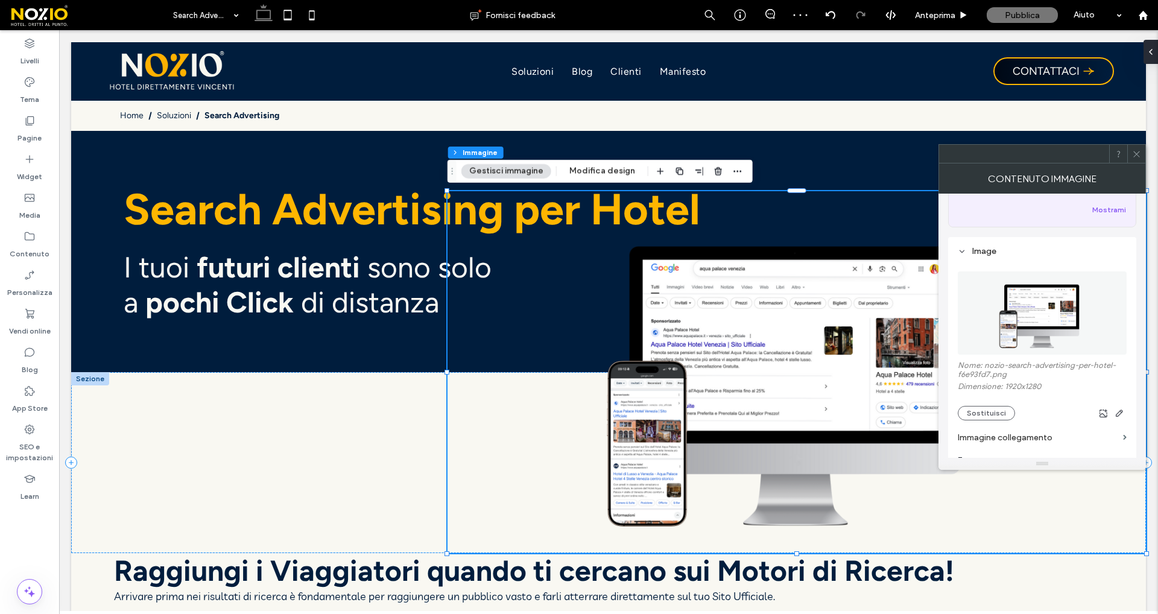
click at [1097, 150] on icon at bounding box center [1136, 154] width 9 height 9
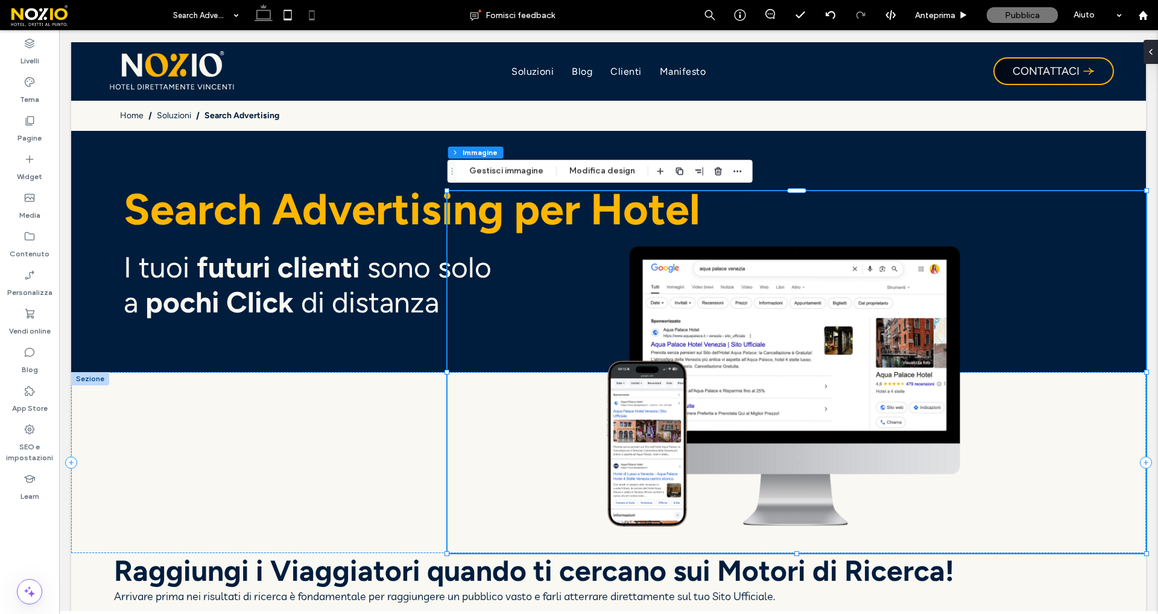
click at [316, 12] on icon at bounding box center [312, 15] width 24 height 24
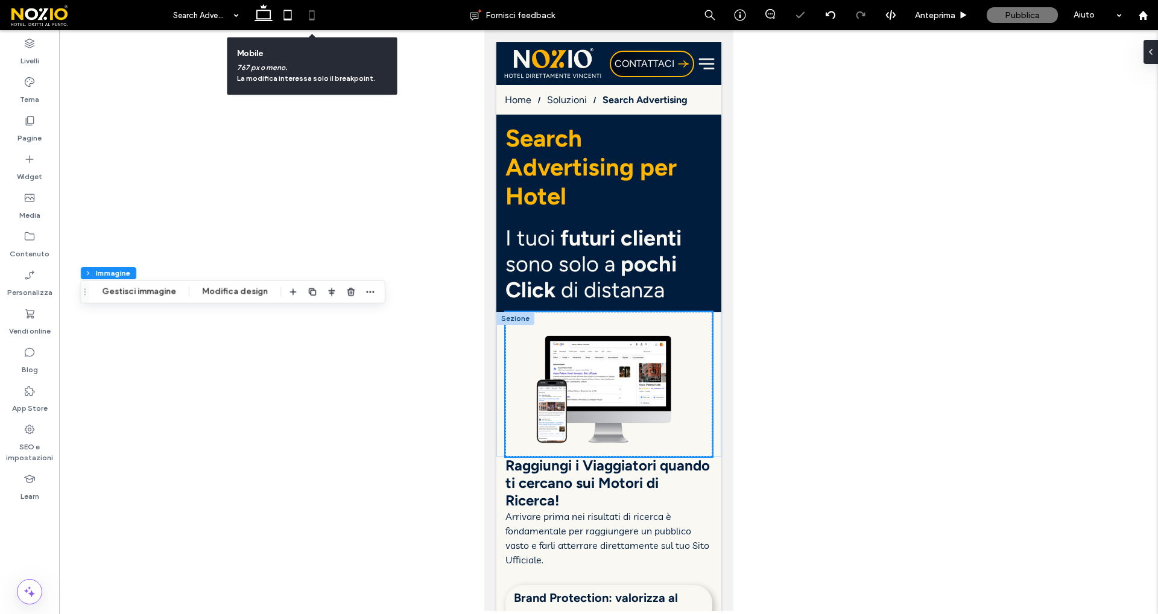
type input "***"
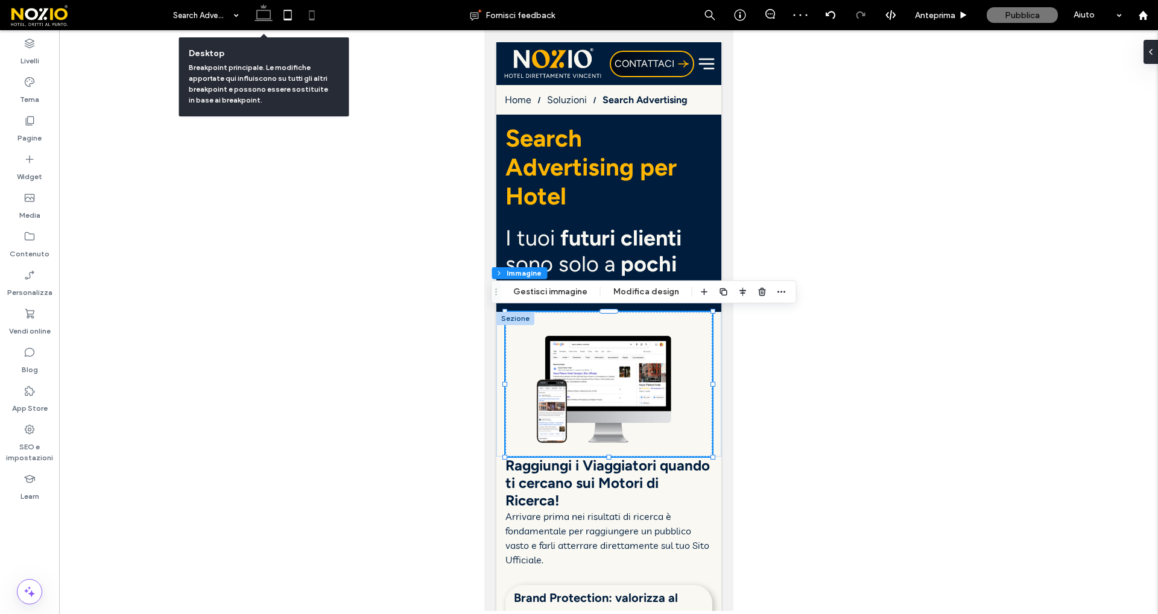
click at [261, 13] on icon at bounding box center [264, 15] width 24 height 24
type input "**"
type input "***"
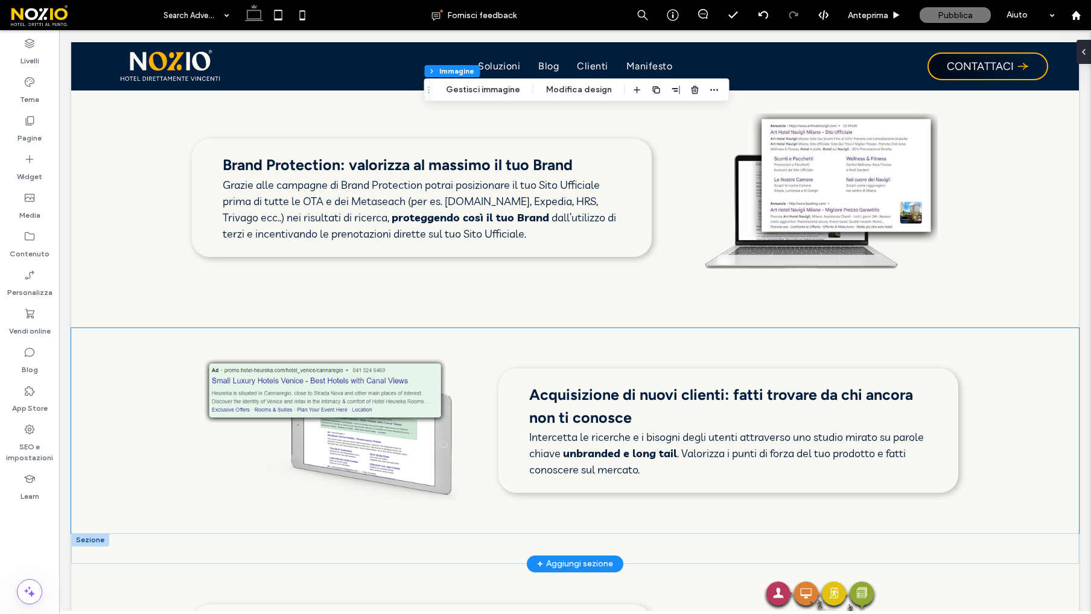
scroll to position [530, 0]
